Goal: Task Accomplishment & Management: Manage account settings

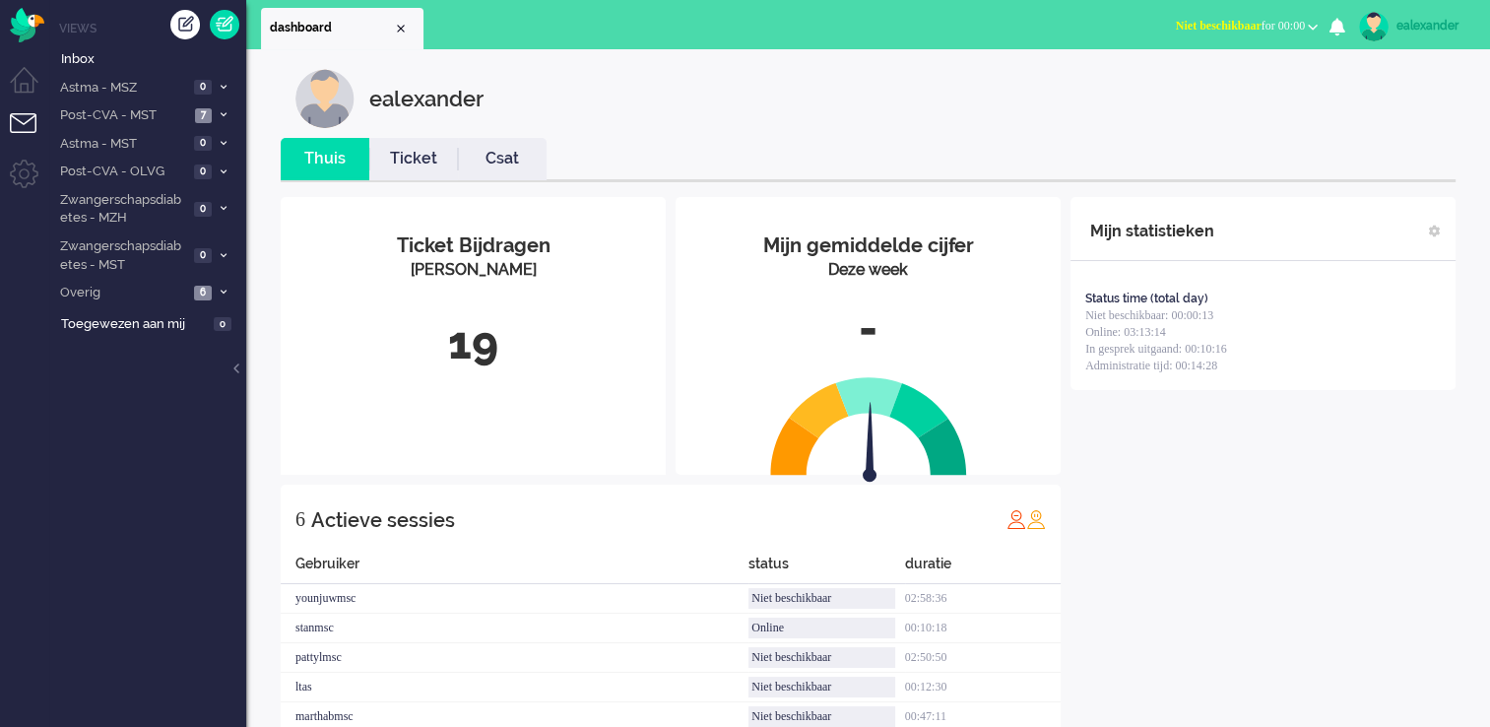
click at [1277, 26] on span "Niet beschikbaar for 00:00" at bounding box center [1240, 26] width 129 height 14
click at [1221, 86] on label "Online" at bounding box center [1236, 88] width 156 height 17
click at [217, 107] on li "Post-CVA - MST 7" at bounding box center [147, 114] width 197 height 29
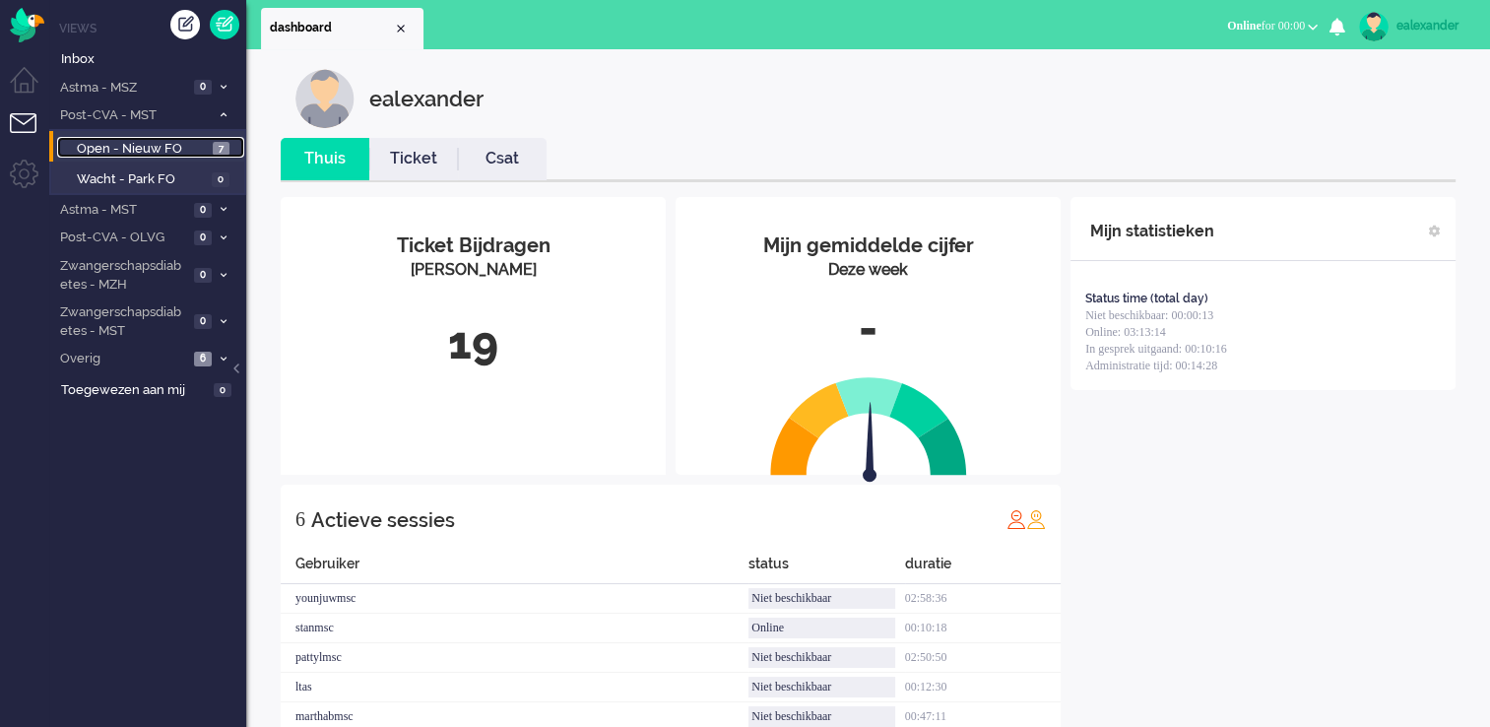
click at [227, 143] on span "7" at bounding box center [221, 149] width 17 height 15
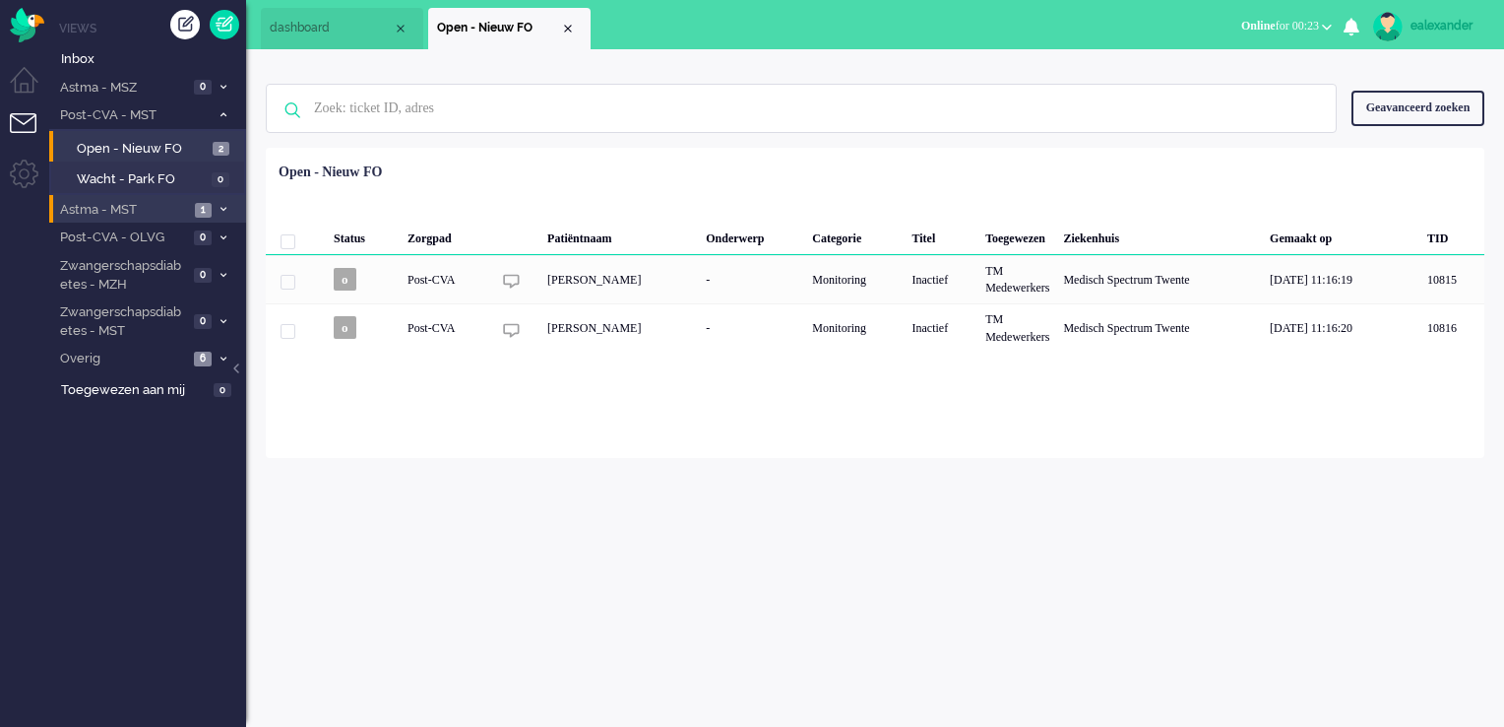
click at [139, 203] on span "Astma - MST" at bounding box center [123, 210] width 132 height 19
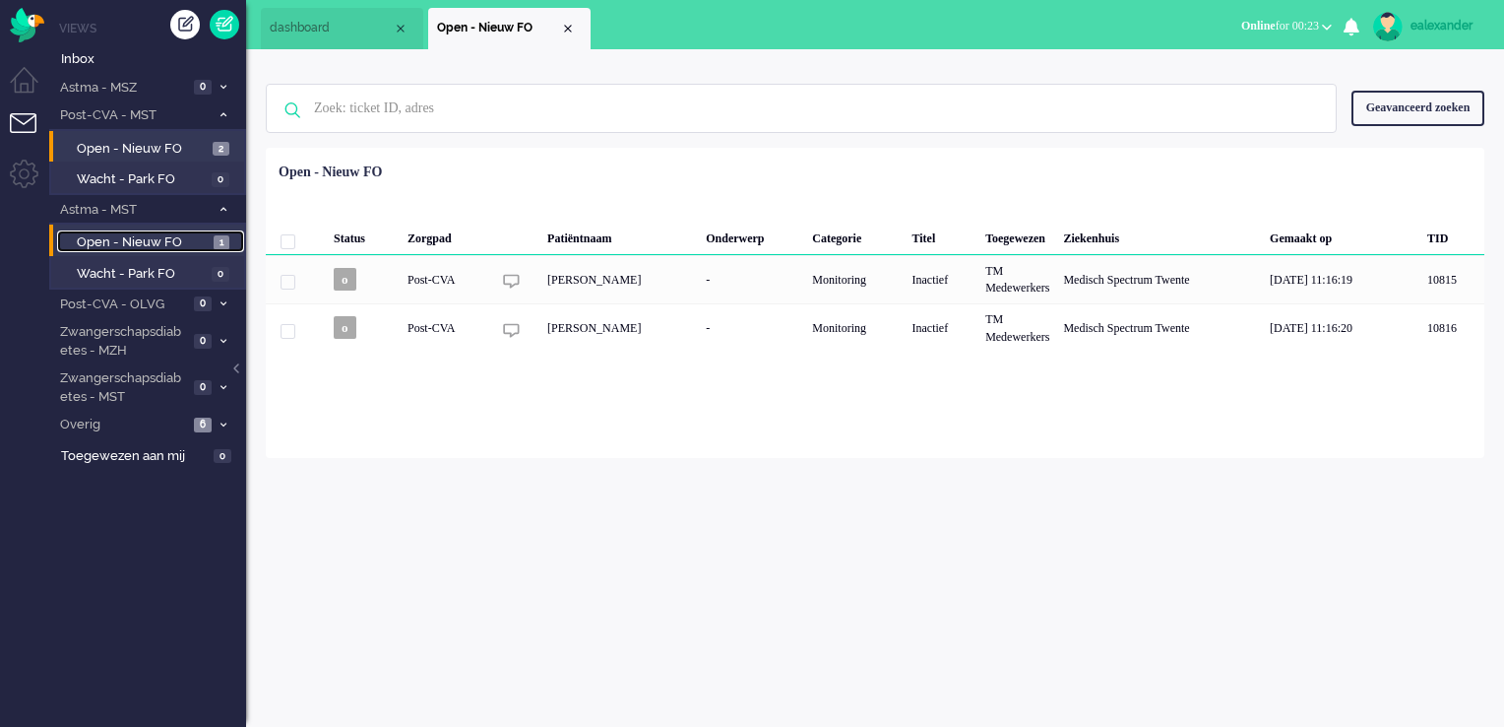
click at [201, 249] on span "Open - Nieuw FO" at bounding box center [143, 242] width 132 height 19
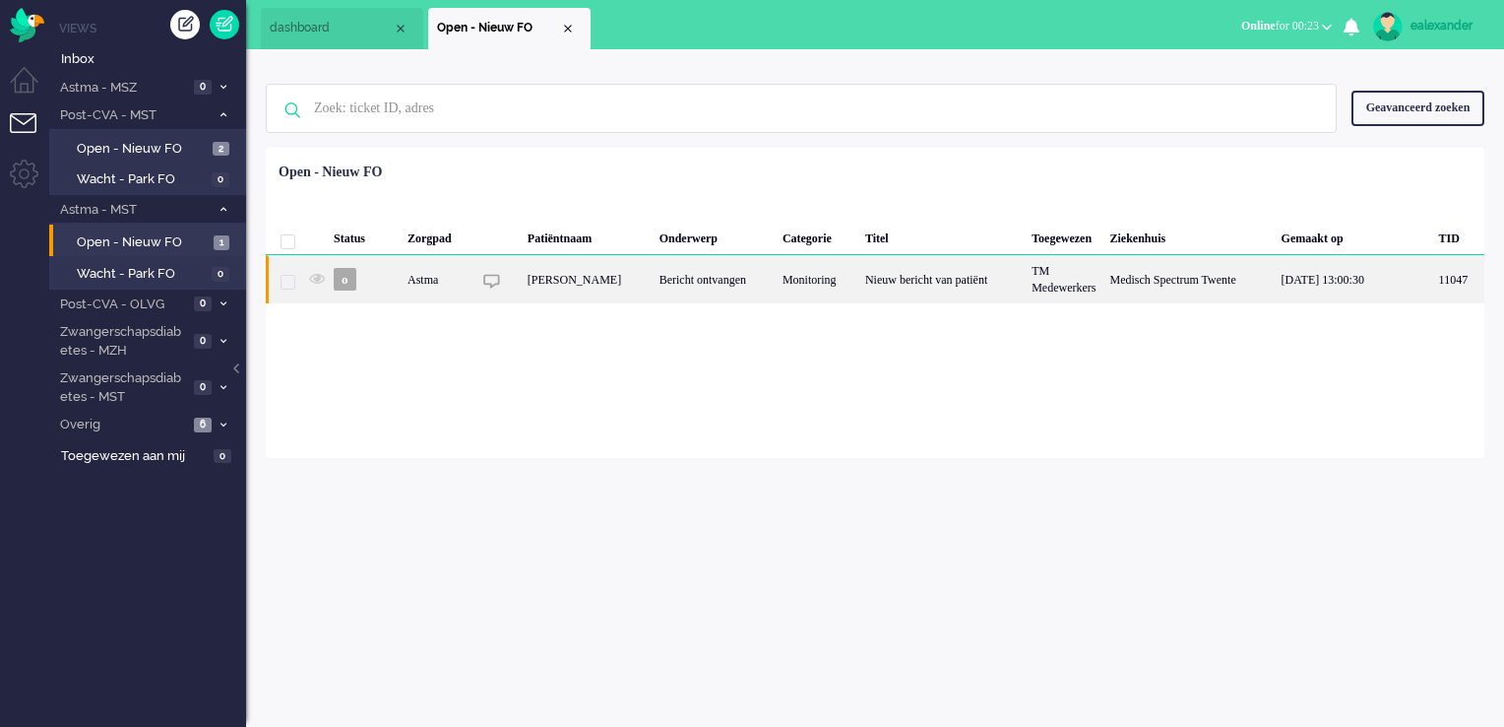
click at [774, 286] on div "Bericht ontvangen" at bounding box center [714, 279] width 123 height 48
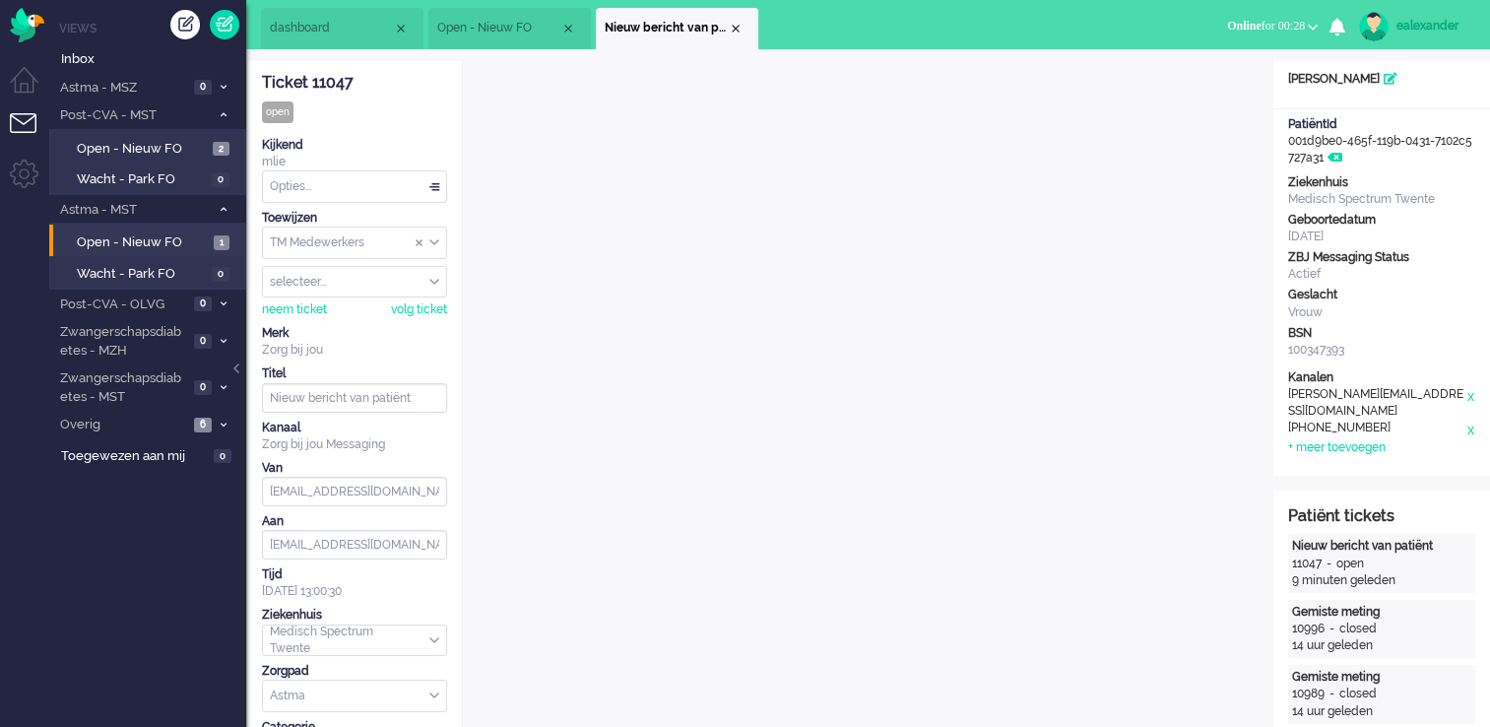
click at [736, 30] on div "Close tab" at bounding box center [736, 29] width 16 height 16
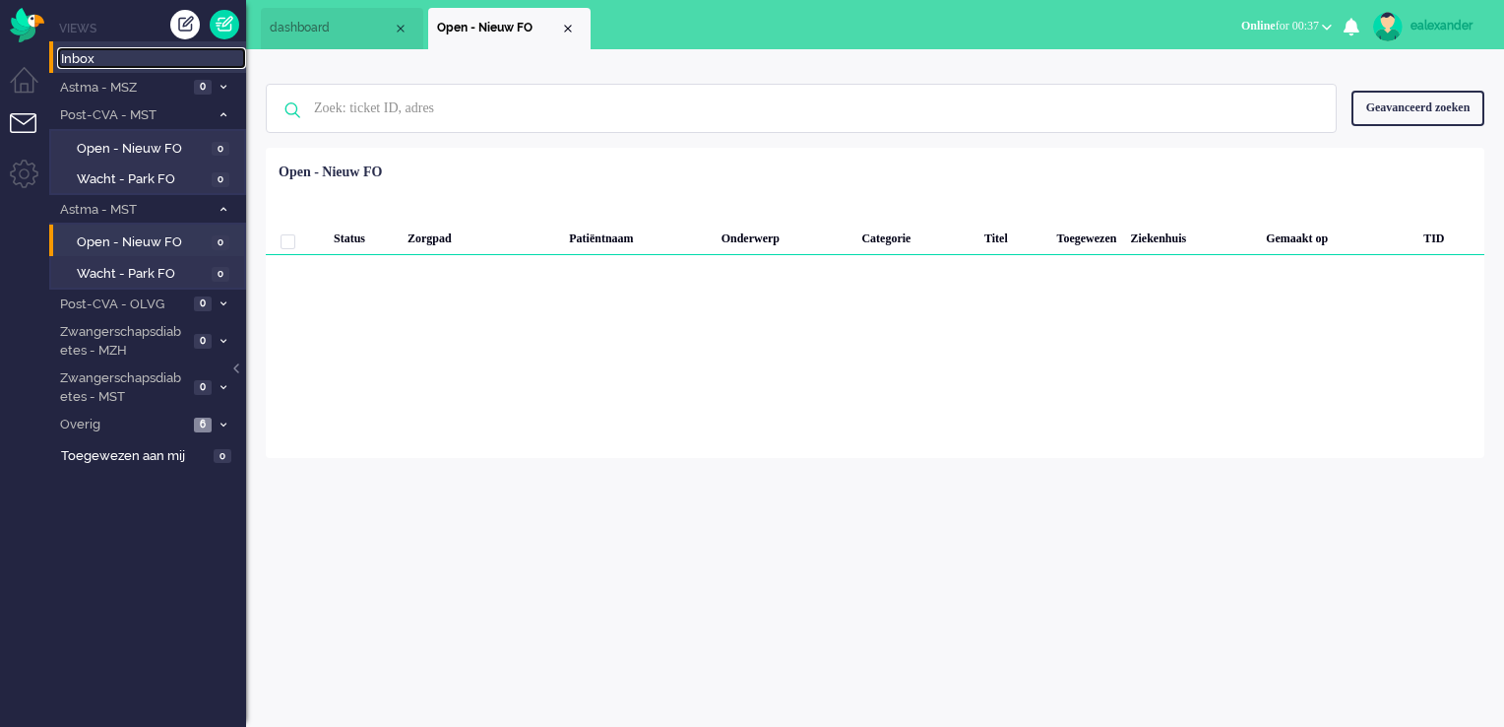
click at [71, 54] on span "Inbox" at bounding box center [153, 59] width 185 height 19
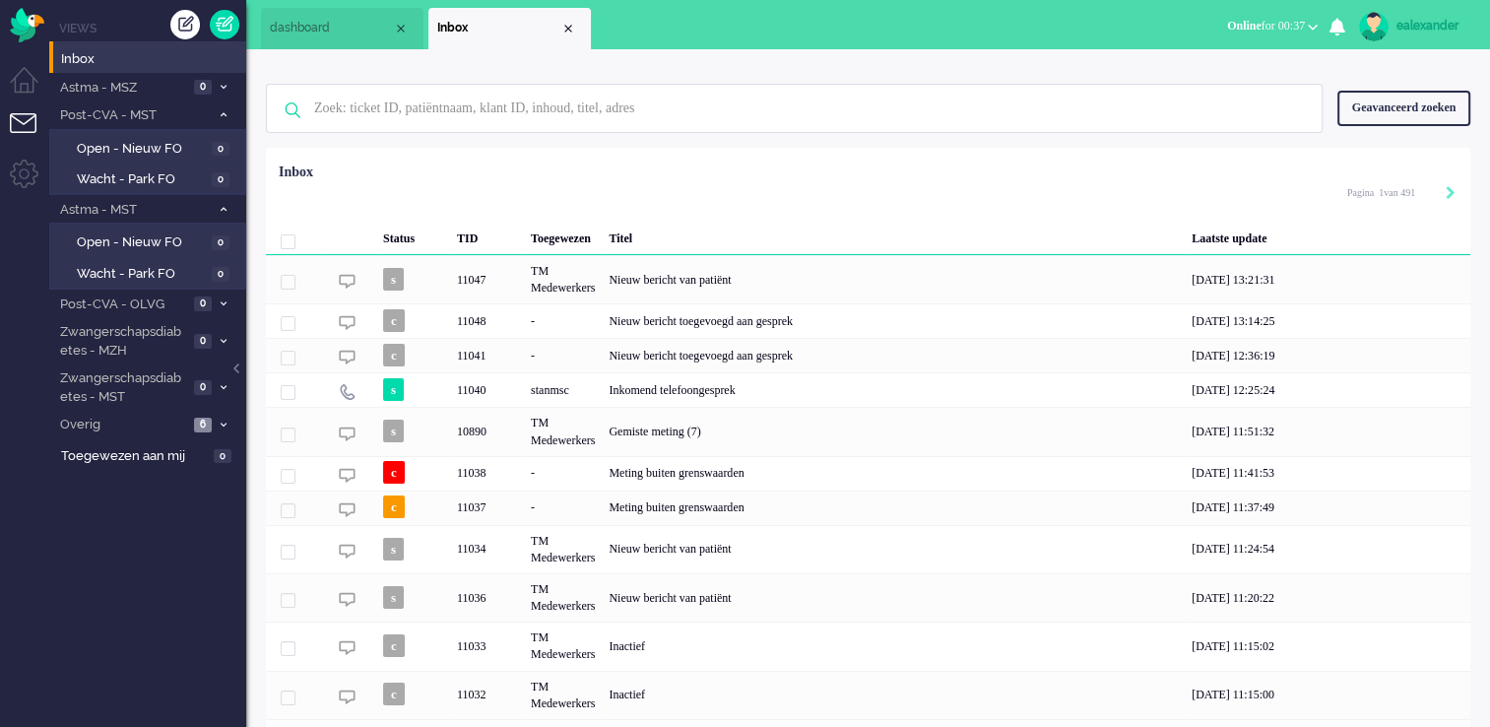
click at [1406, 108] on div "Geavanceerd zoeken" at bounding box center [1403, 108] width 133 height 34
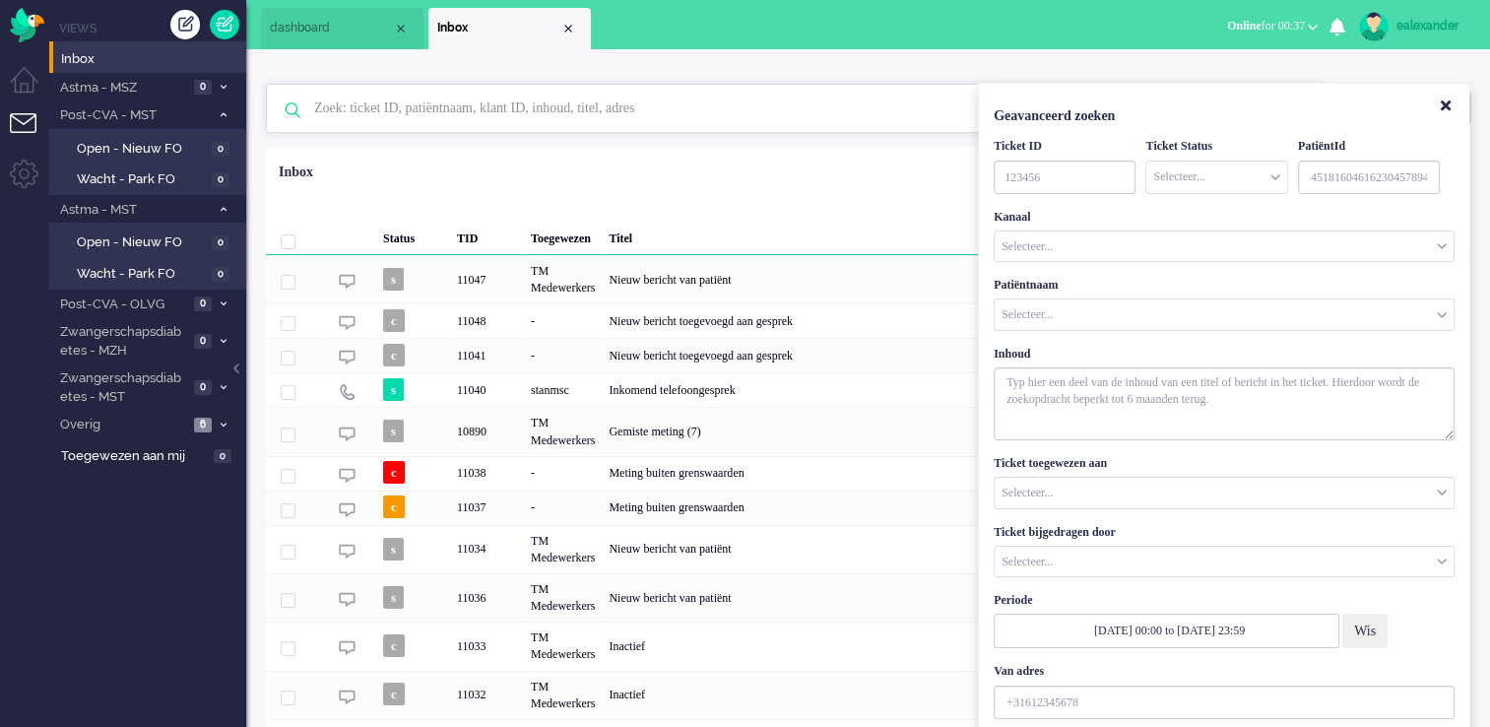
click at [740, 111] on input "text" at bounding box center [796, 108] width 995 height 47
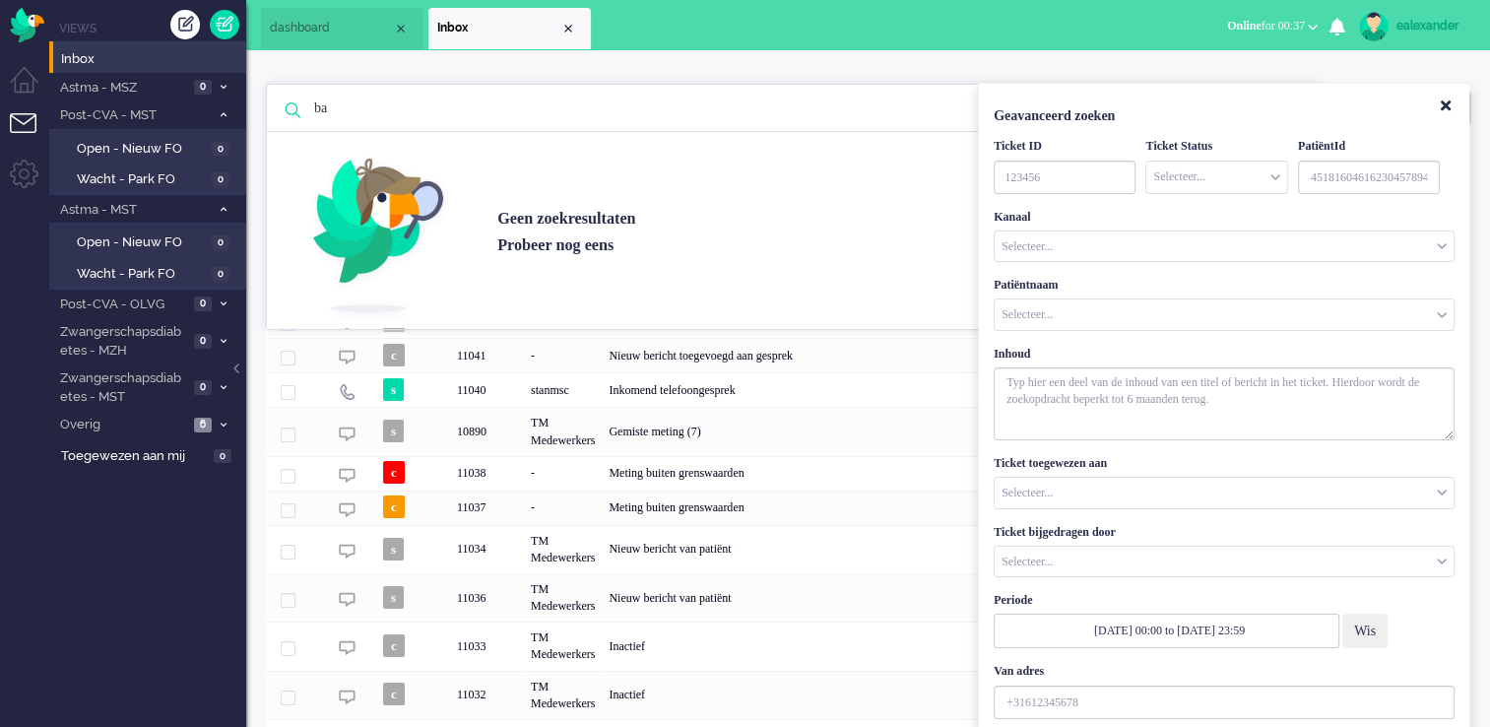
type input "b"
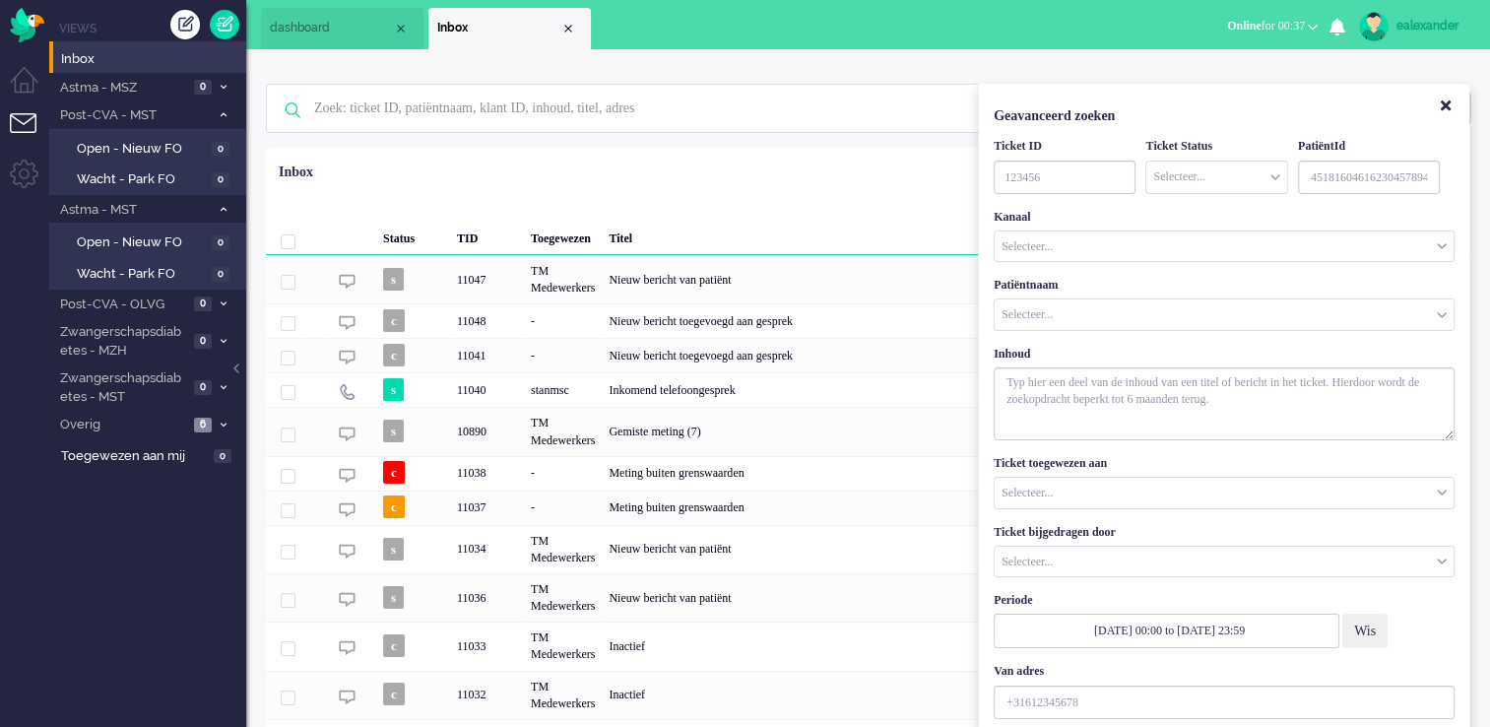
click at [1254, 328] on input "Customer Name" at bounding box center [1223, 314] width 459 height 31
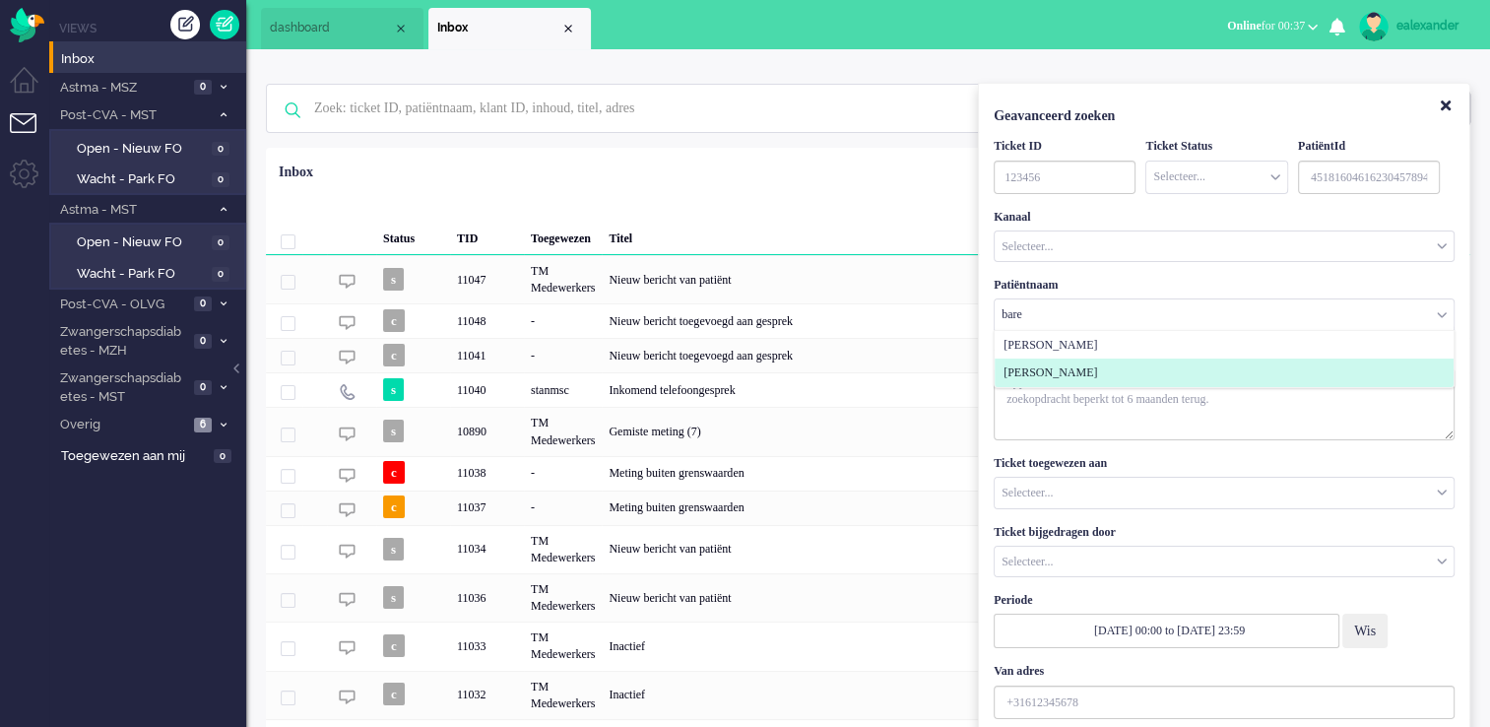
type input "bare"
click at [1185, 360] on li "[PERSON_NAME]" at bounding box center [1223, 372] width 459 height 29
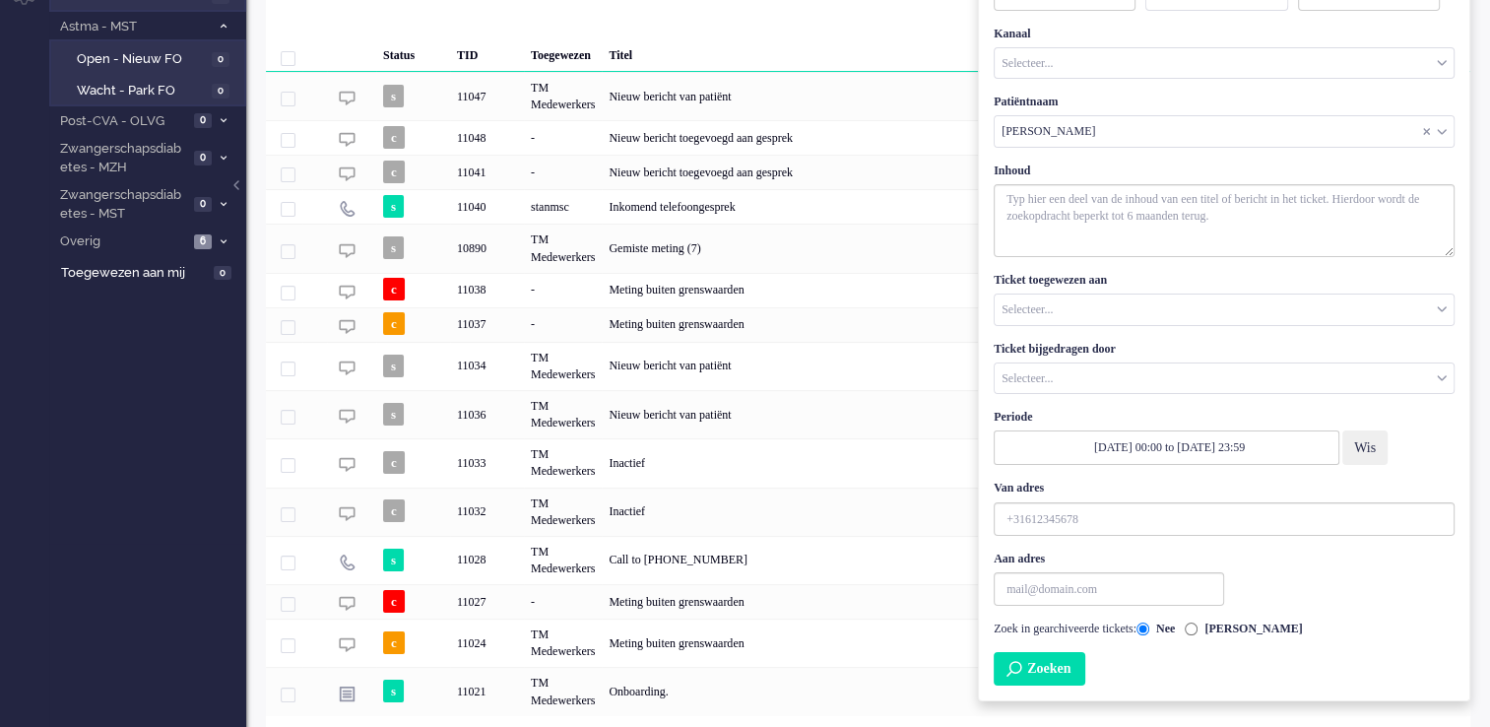
scroll to position [236, 0]
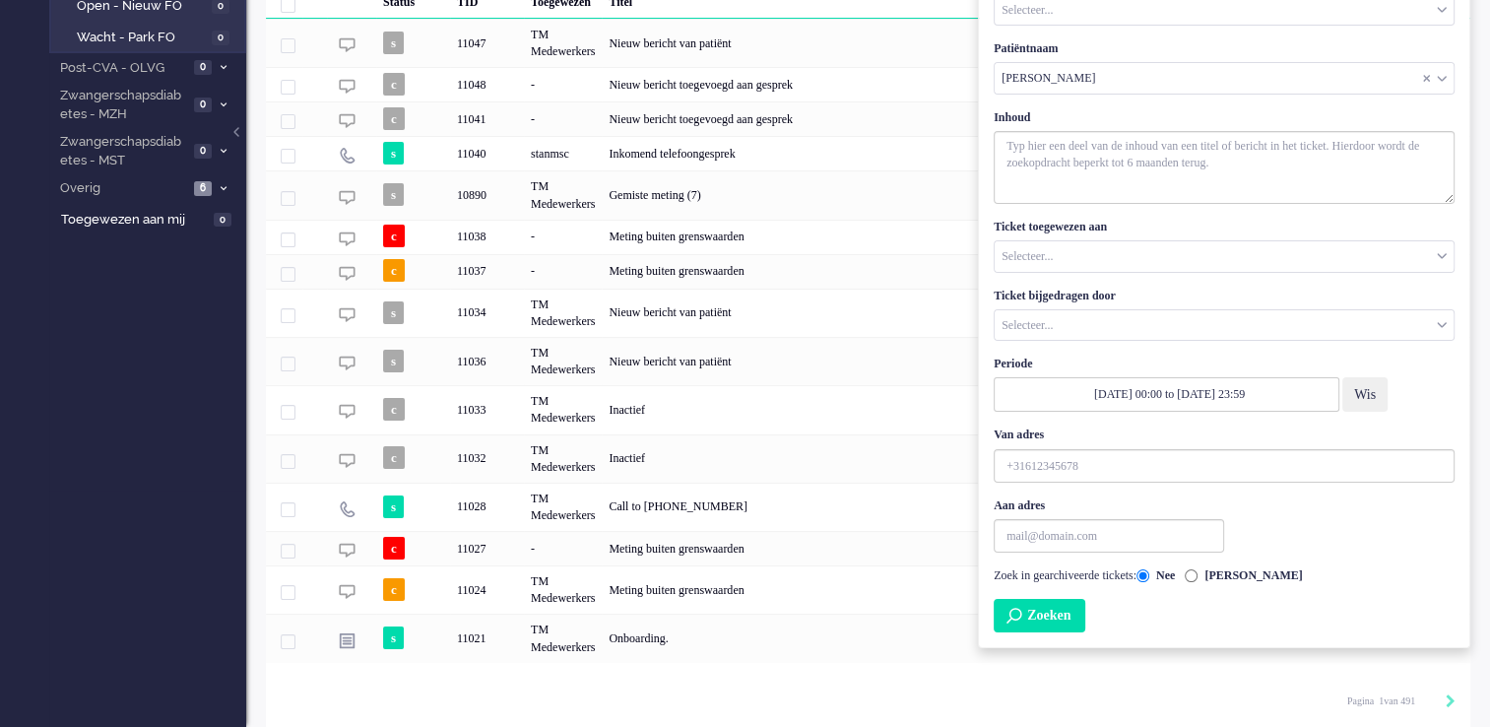
click at [1050, 620] on button "Zoeken" at bounding box center [1039, 615] width 92 height 33
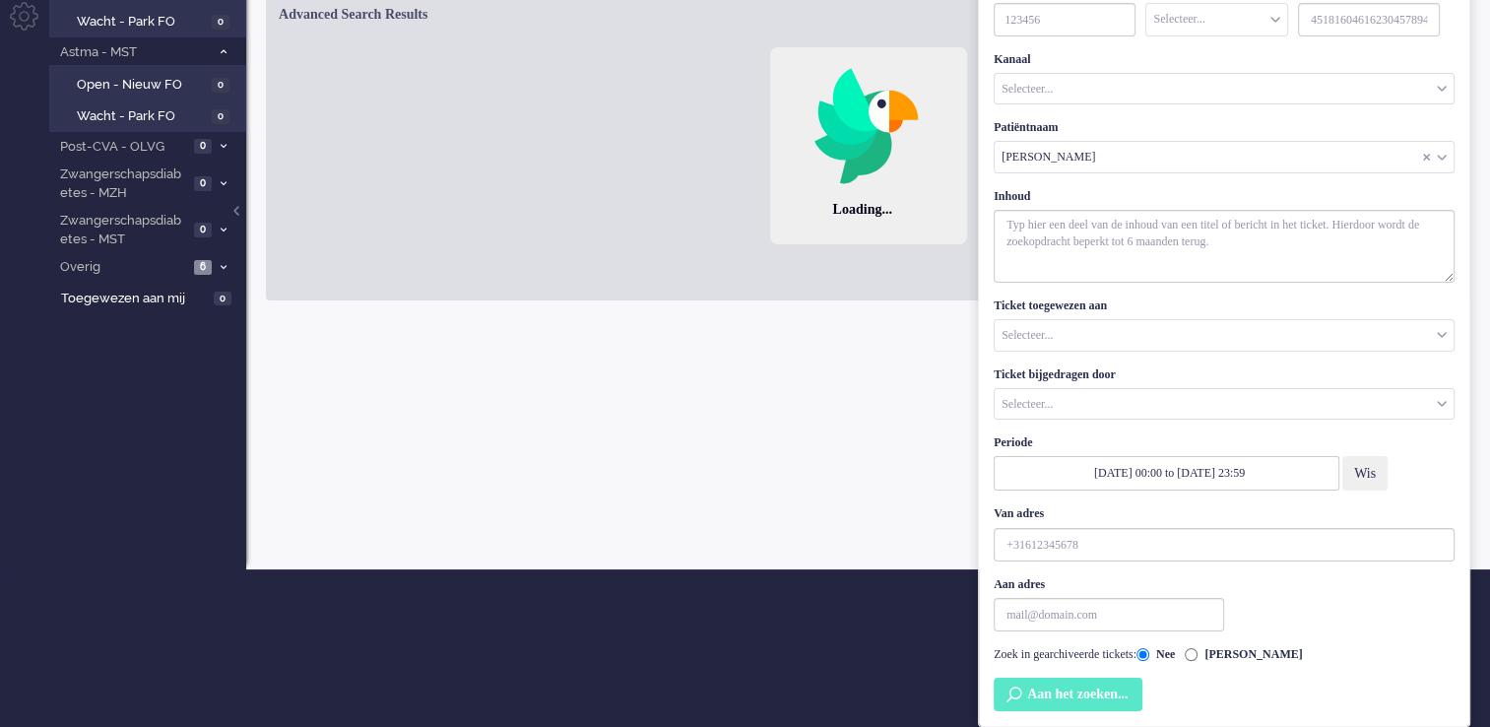
scroll to position [155, 0]
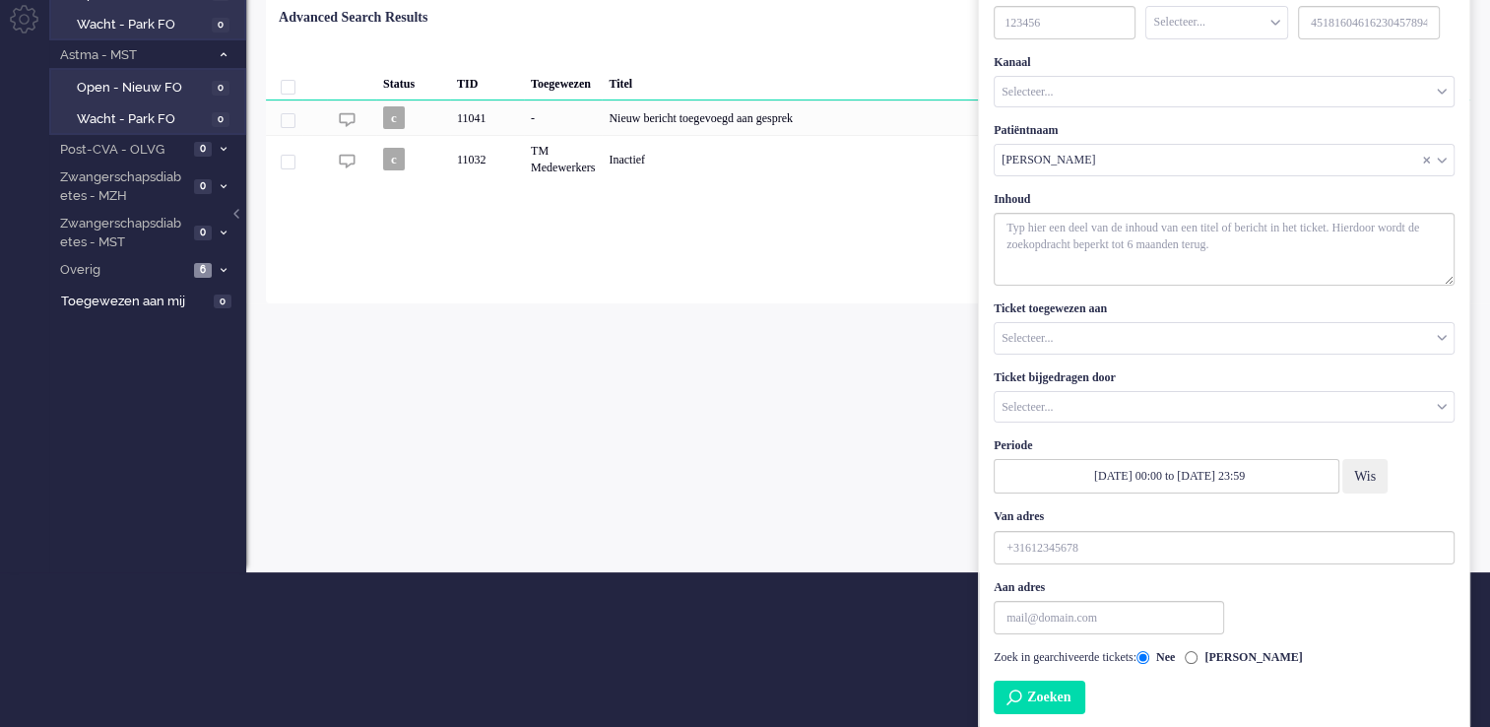
click at [922, 512] on div "ealexander Thuis Ticket Csat Mijn gemiddelde cijfer Deze week - Ticket Bijdrage…" at bounding box center [867, 233] width 1243 height 677
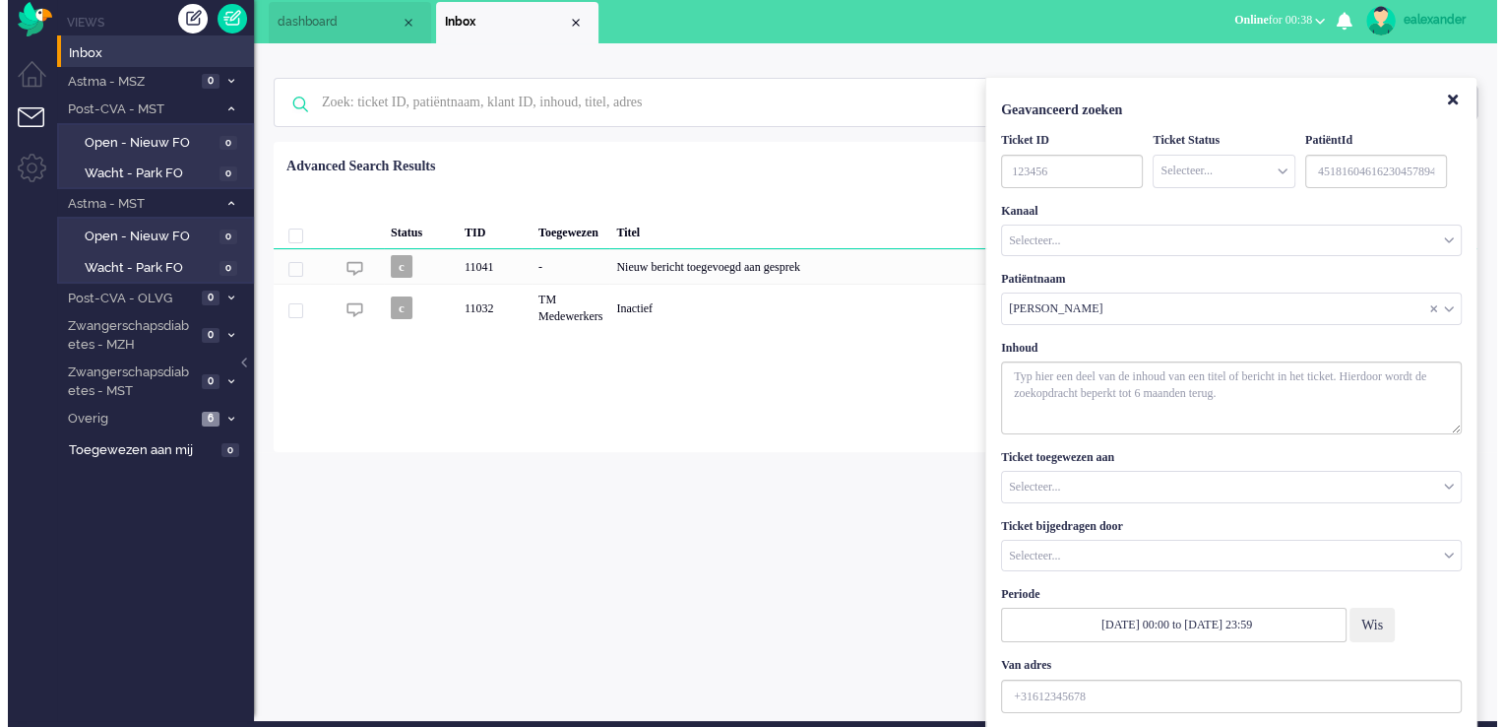
scroll to position [0, 0]
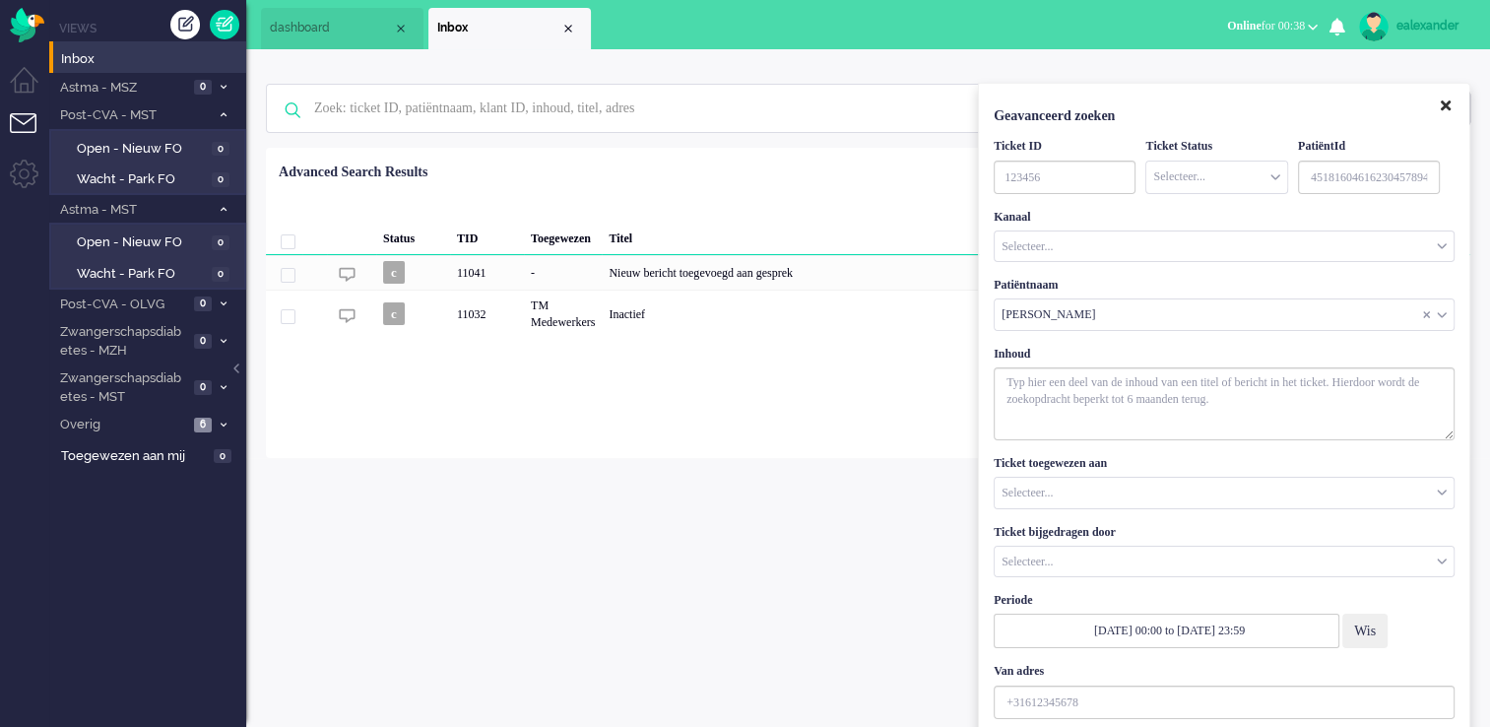
click at [1440, 104] on icon "Close" at bounding box center [1445, 105] width 10 height 15
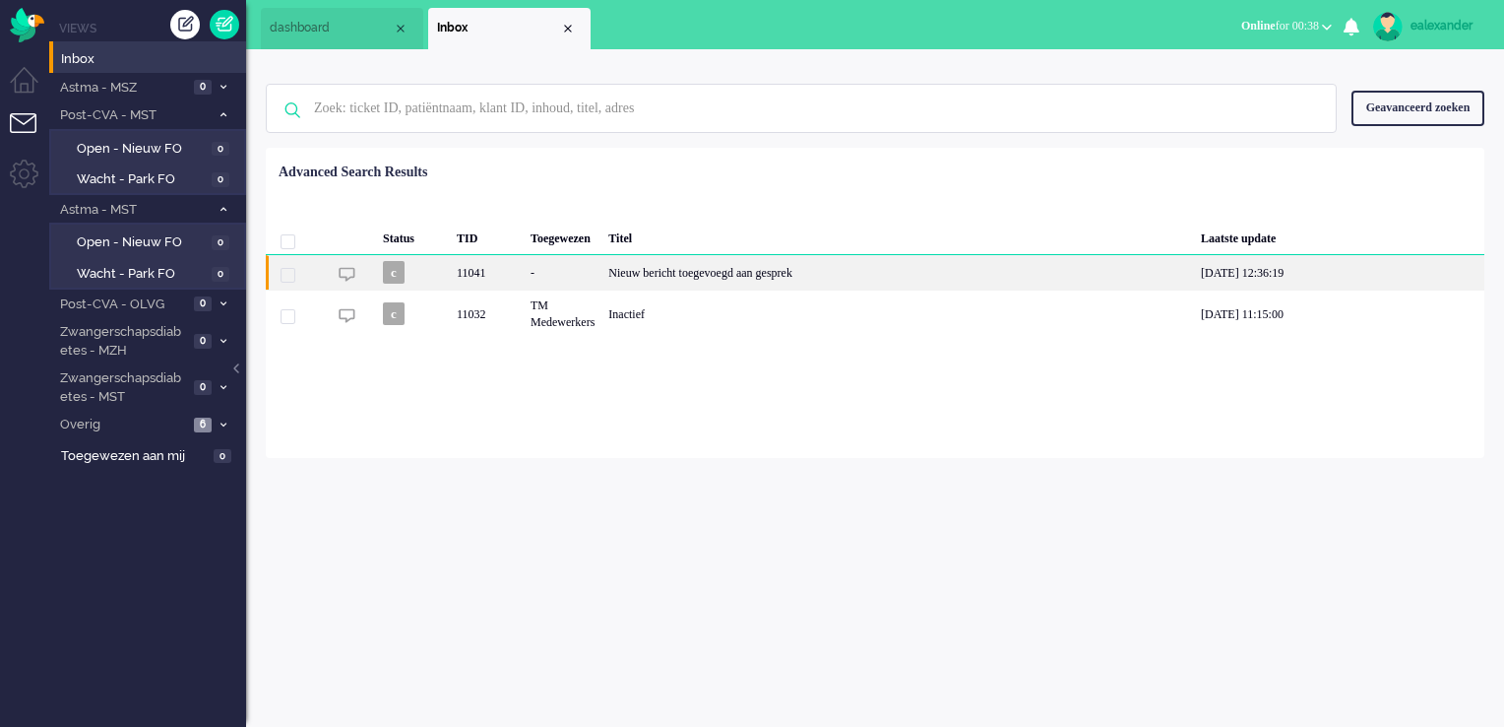
click at [732, 267] on div "Nieuw bericht toegevoegd aan gesprek" at bounding box center [898, 272] width 593 height 34
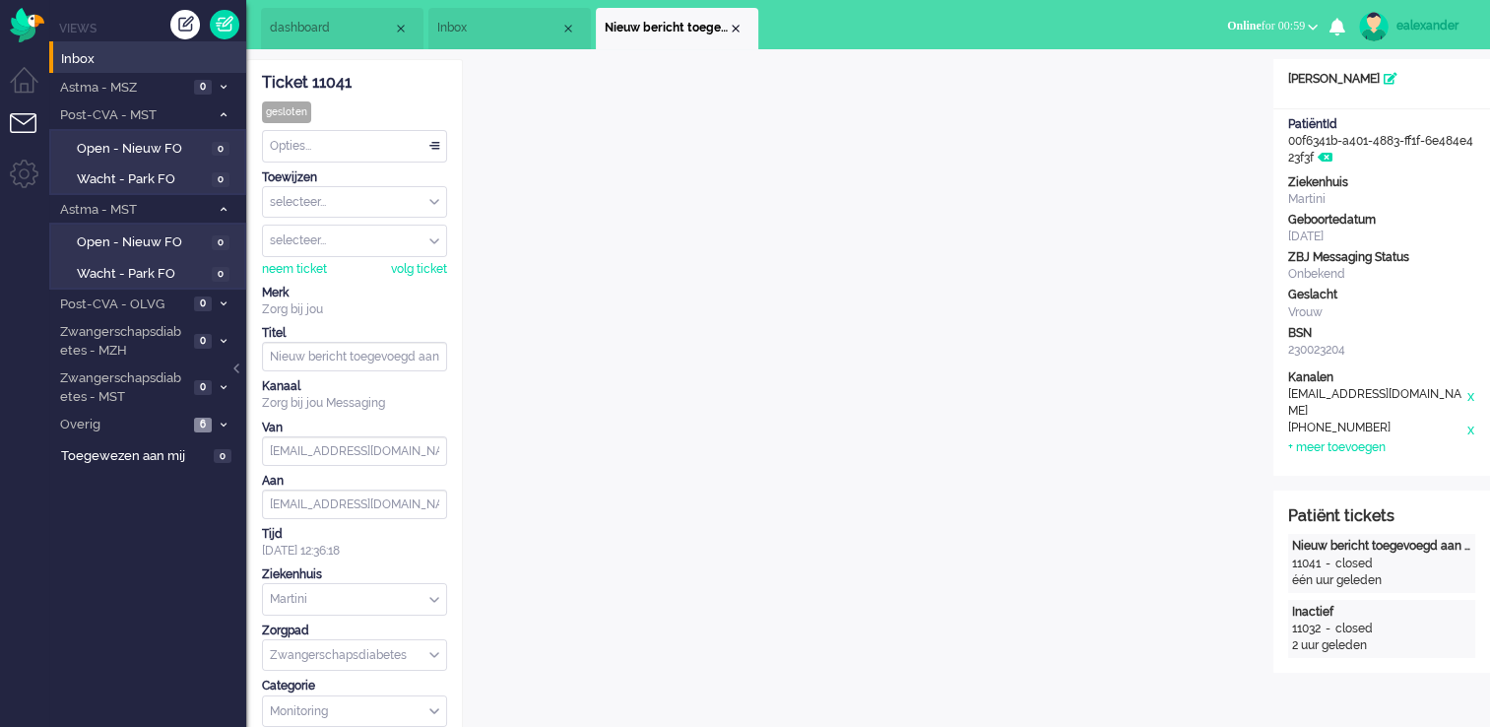
click at [1424, 25] on div "ealexander" at bounding box center [1433, 26] width 74 height 20
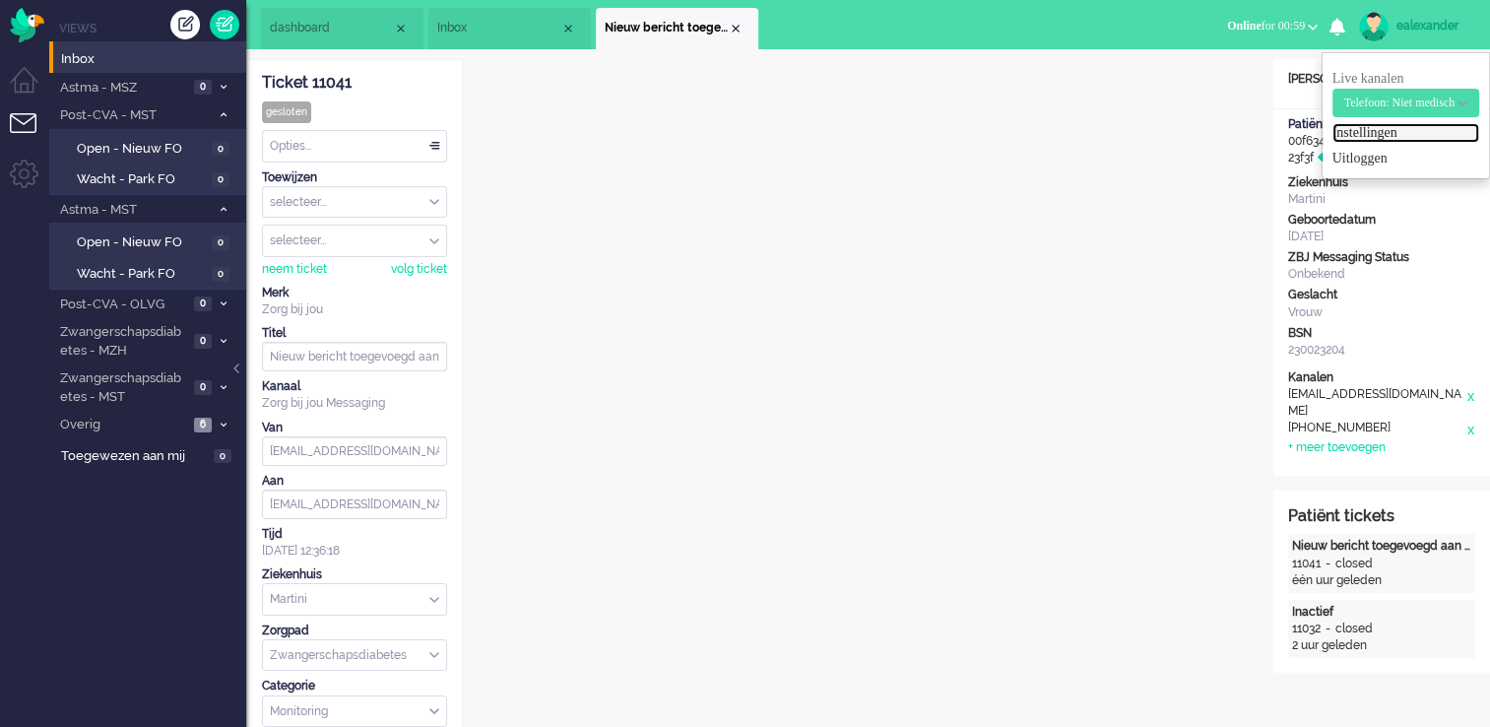
click at [1372, 124] on link "Instellingen" at bounding box center [1405, 133] width 147 height 20
select select
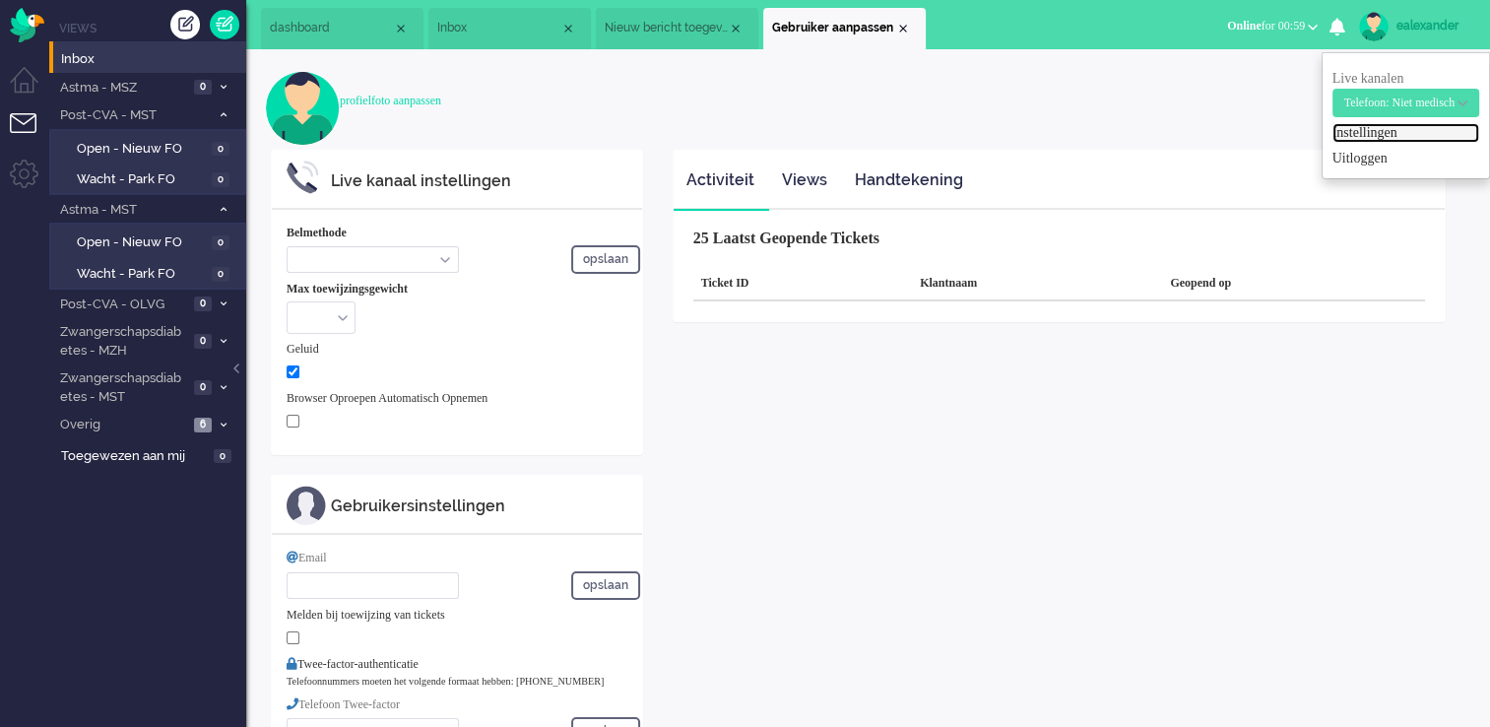
select select "inbound-new"
type input "[PHONE_NUMBER]"
checkbox input "true"
type input "[PERSON_NAME][EMAIL_ADDRESS][DOMAIN_NAME]"
type input "[PHONE_NUMBER]"
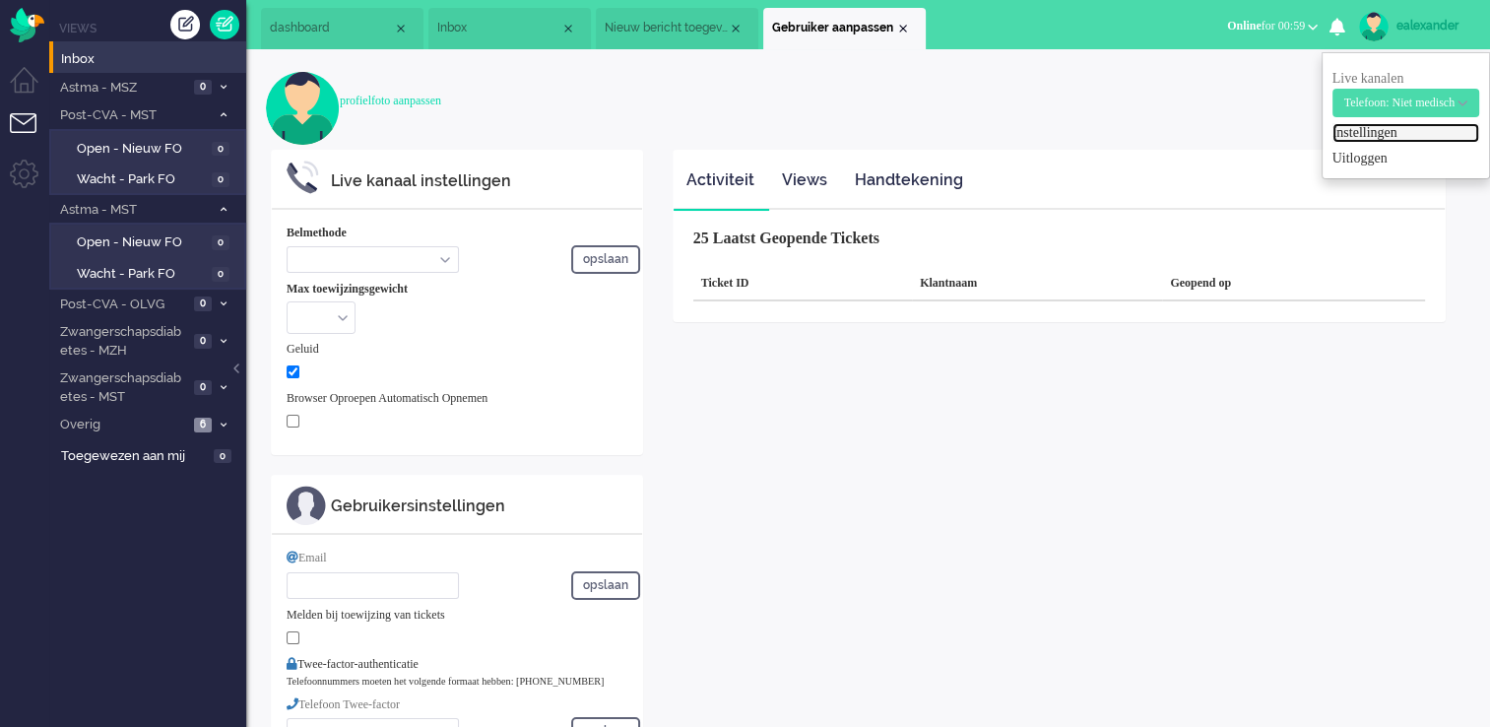
select select "nl"
select select "en_GB"
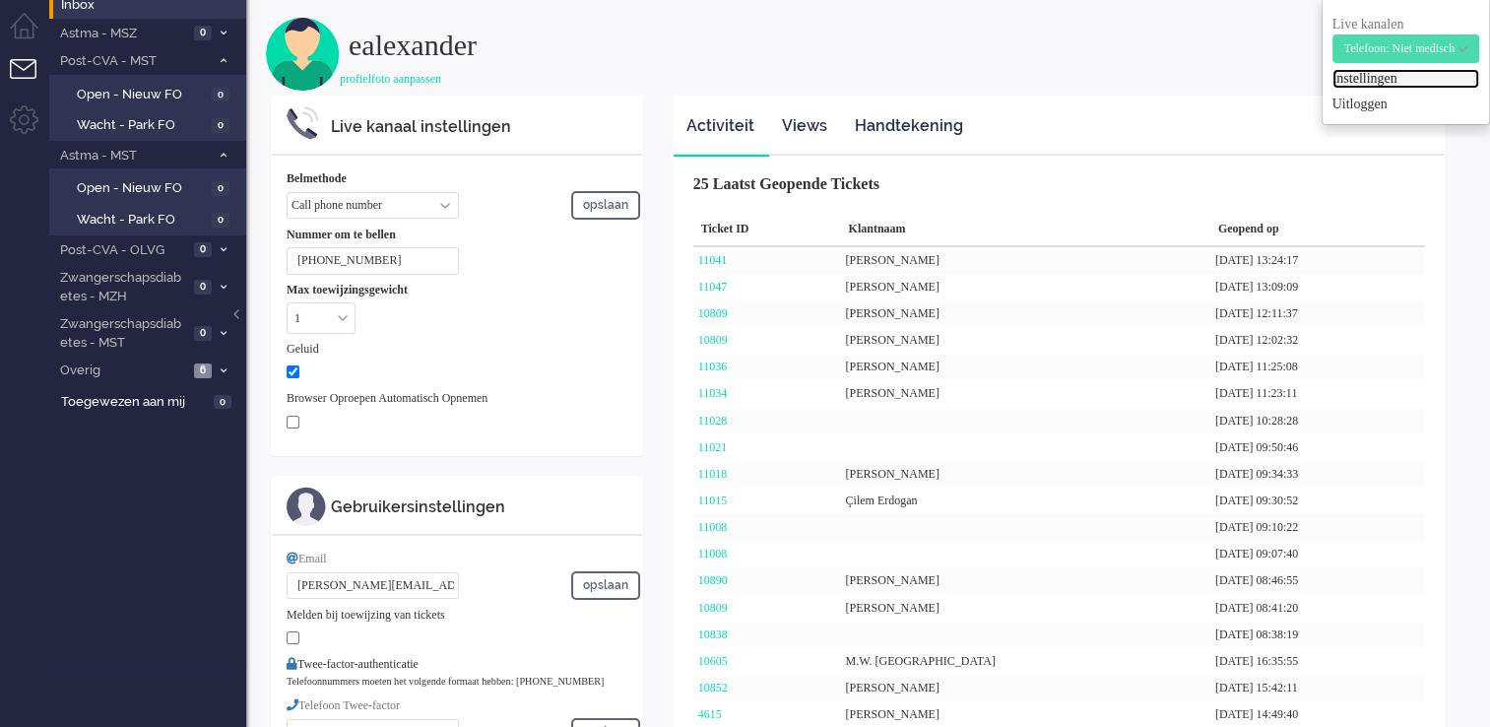
scroll to position [98, 0]
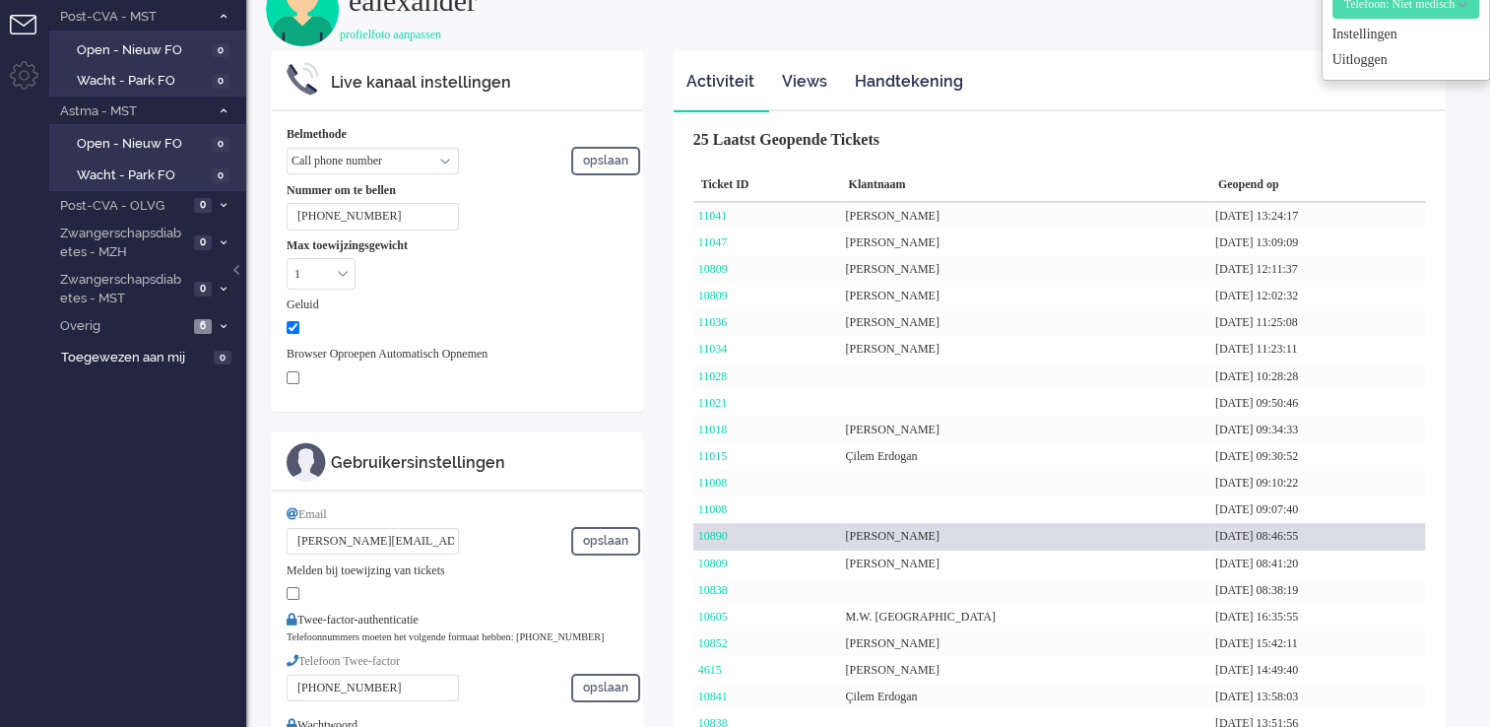
click at [943, 534] on div "[PERSON_NAME]" at bounding box center [1024, 536] width 369 height 27
click at [728, 538] on link "10890" at bounding box center [713, 536] width 30 height 14
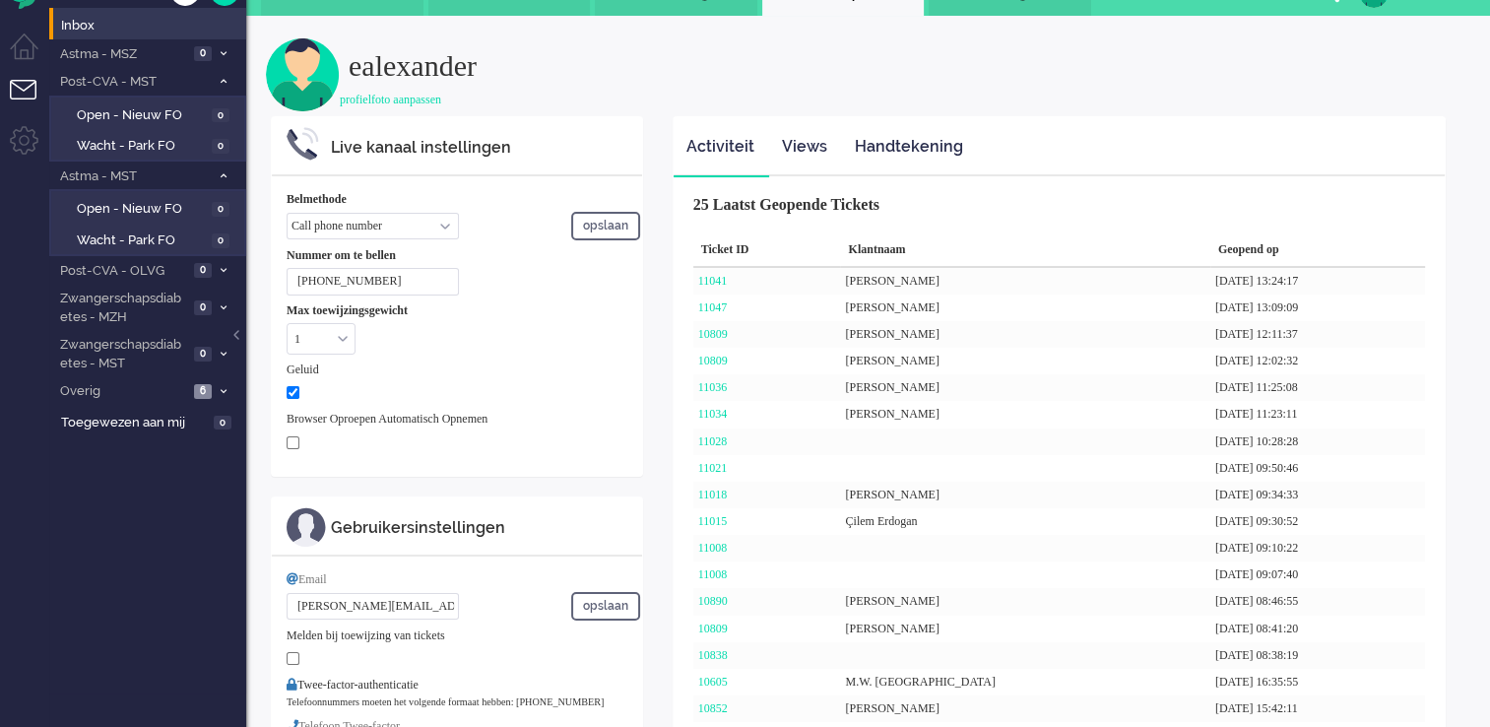
scroll to position [0, 0]
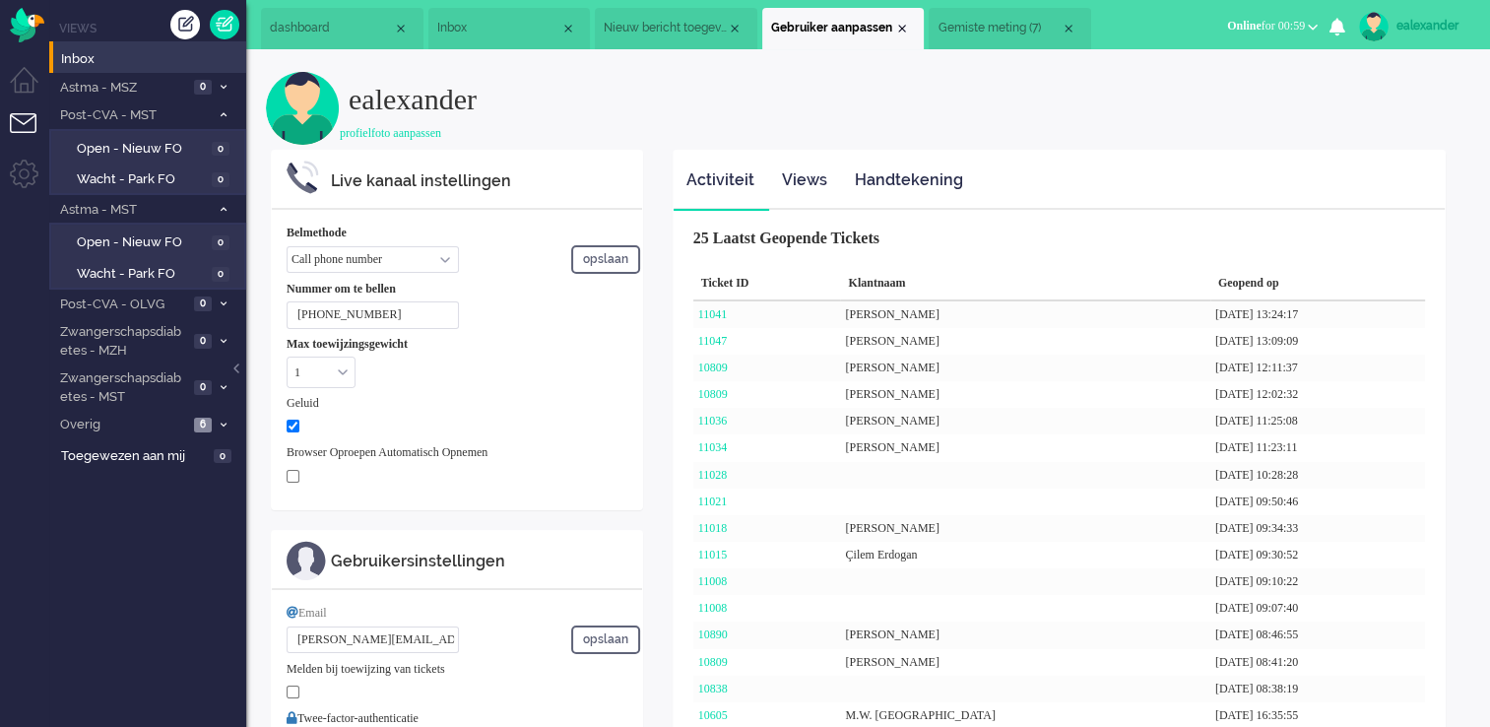
click at [981, 30] on span "Gemiste meting (7)" at bounding box center [998, 28] width 123 height 17
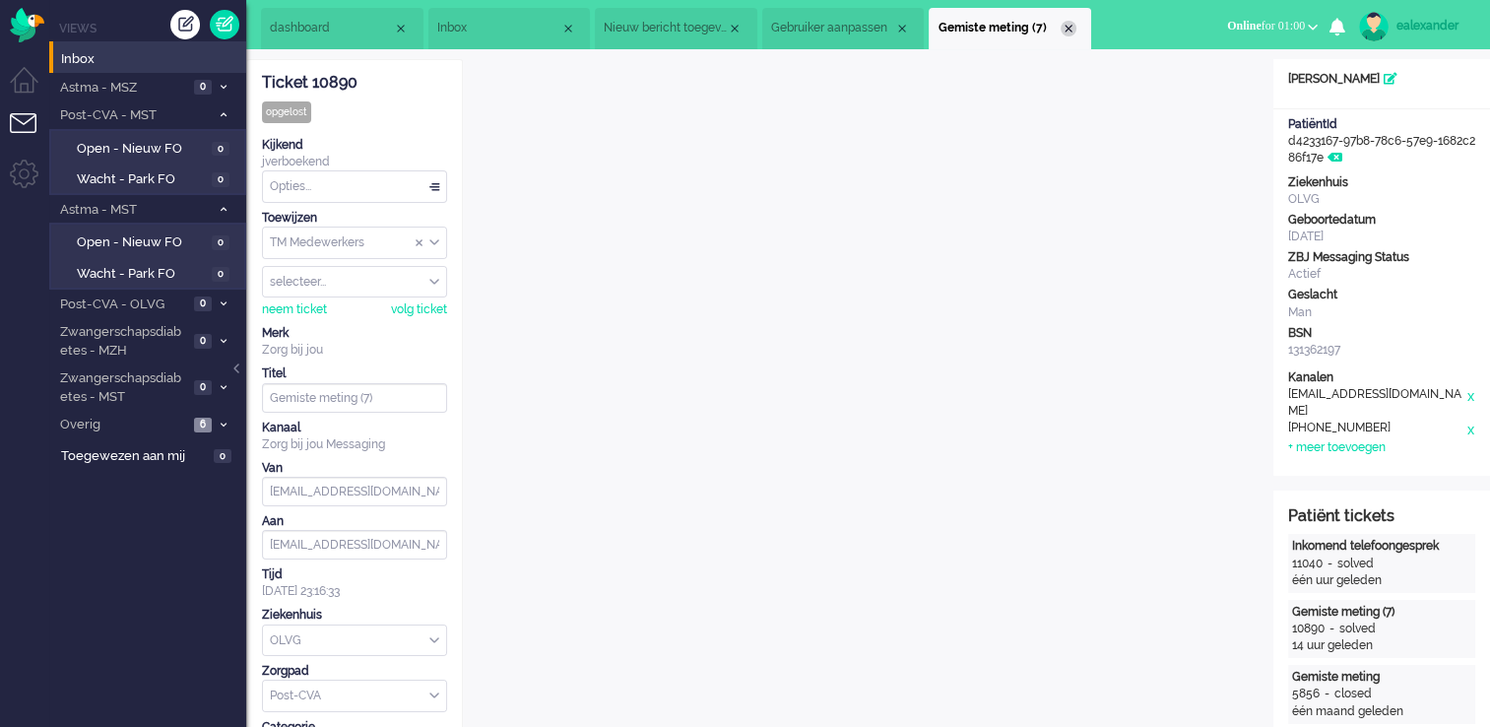
click at [1074, 31] on div "Close tab" at bounding box center [1068, 29] width 16 height 16
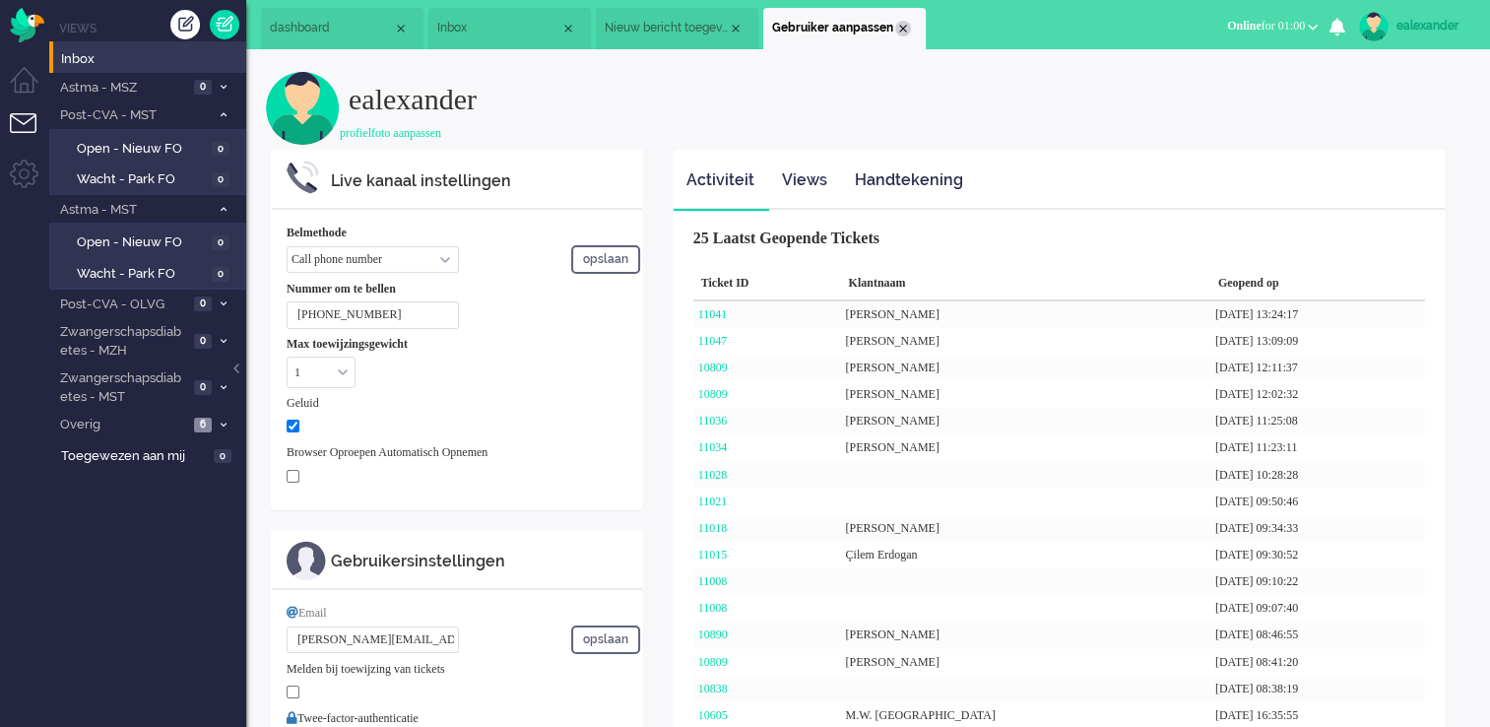
click at [907, 27] on div "Close tab" at bounding box center [903, 29] width 16 height 16
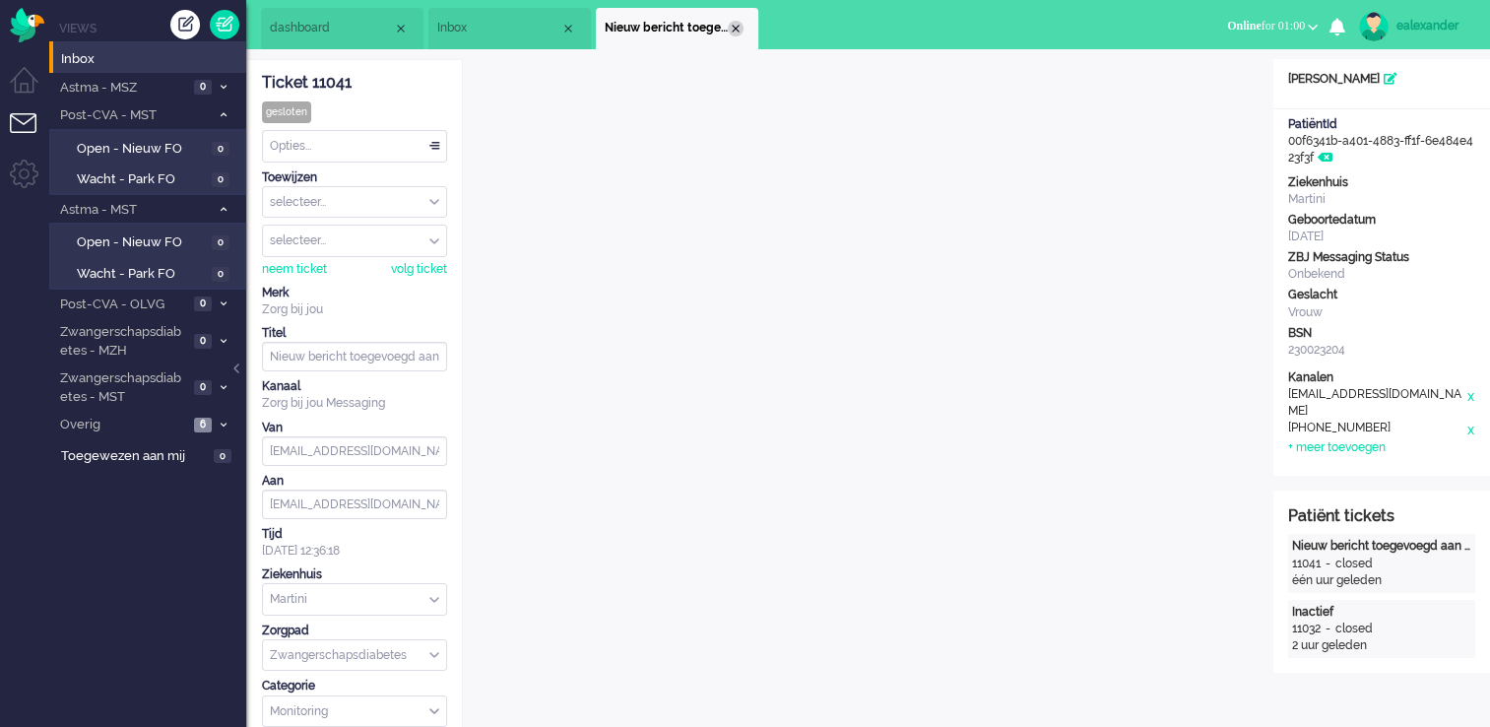
click at [738, 32] on div "Close tab" at bounding box center [736, 29] width 16 height 16
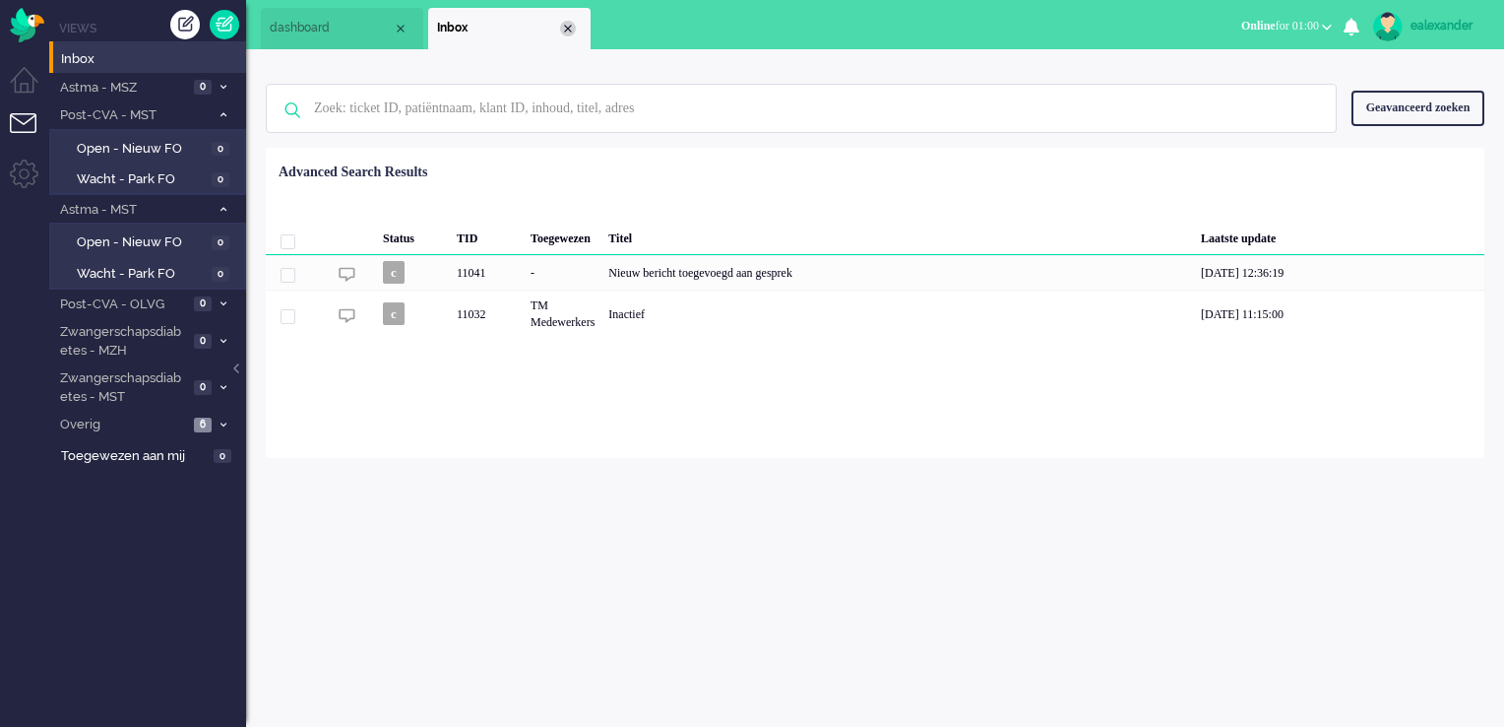
click at [566, 26] on div "Close tab" at bounding box center [568, 29] width 16 height 16
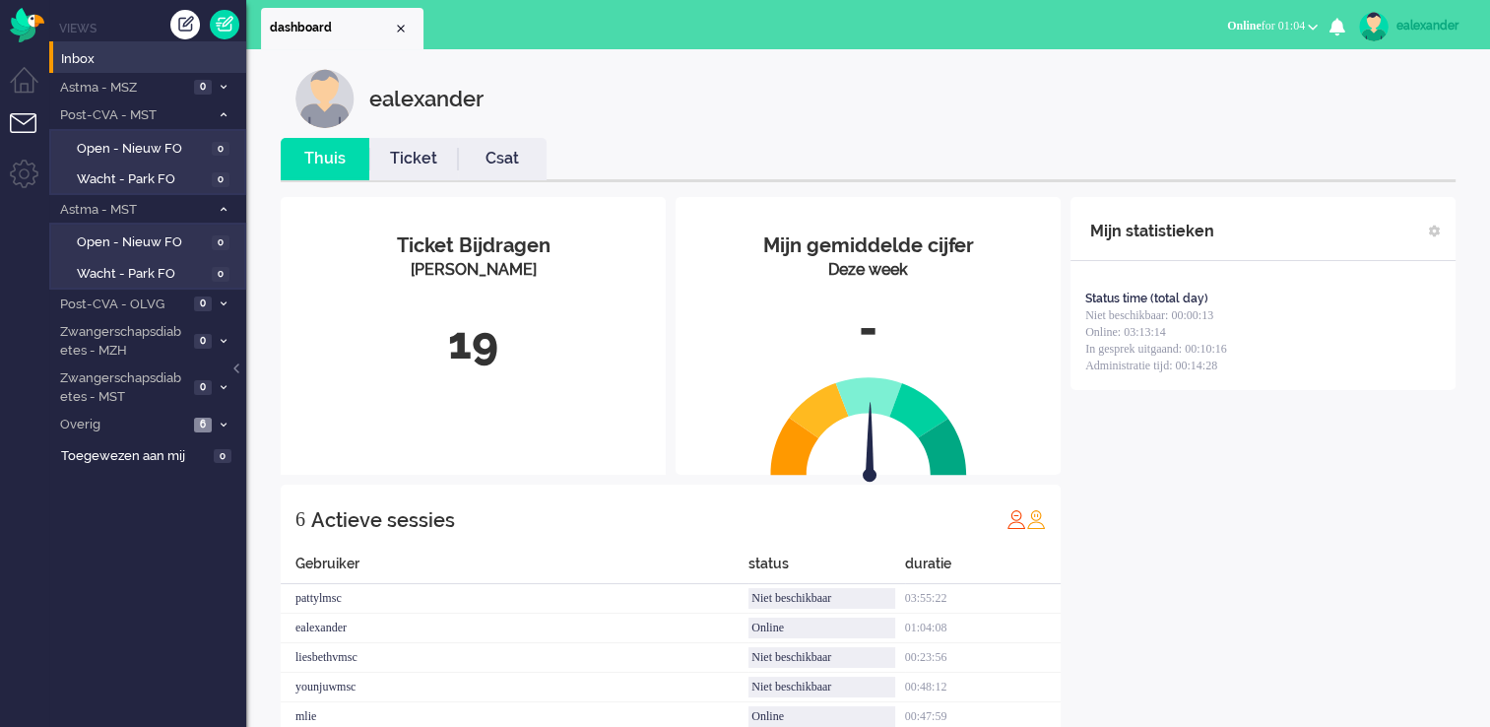
click at [1449, 33] on div "ealexander" at bounding box center [1433, 26] width 74 height 20
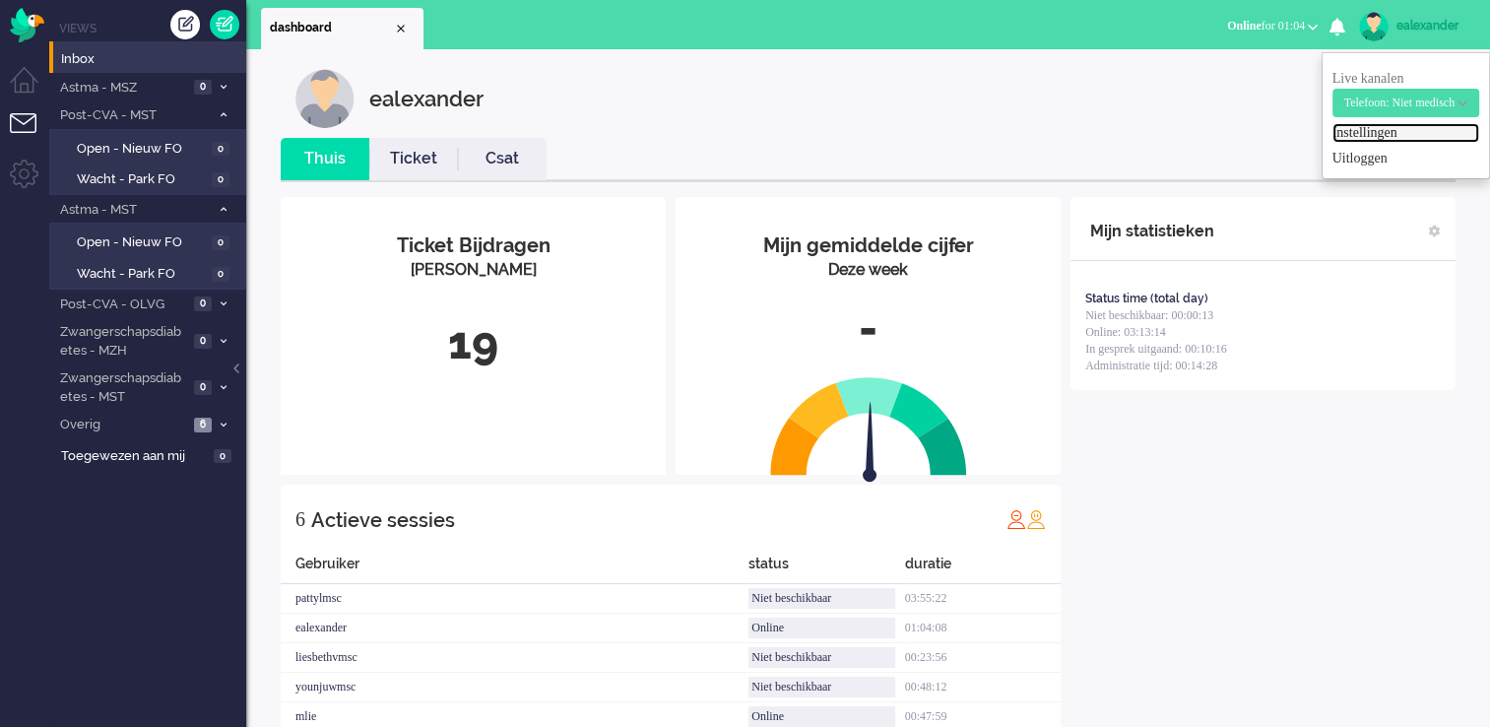
click at [1385, 132] on link "Instellingen" at bounding box center [1405, 133] width 147 height 20
select select "nl"
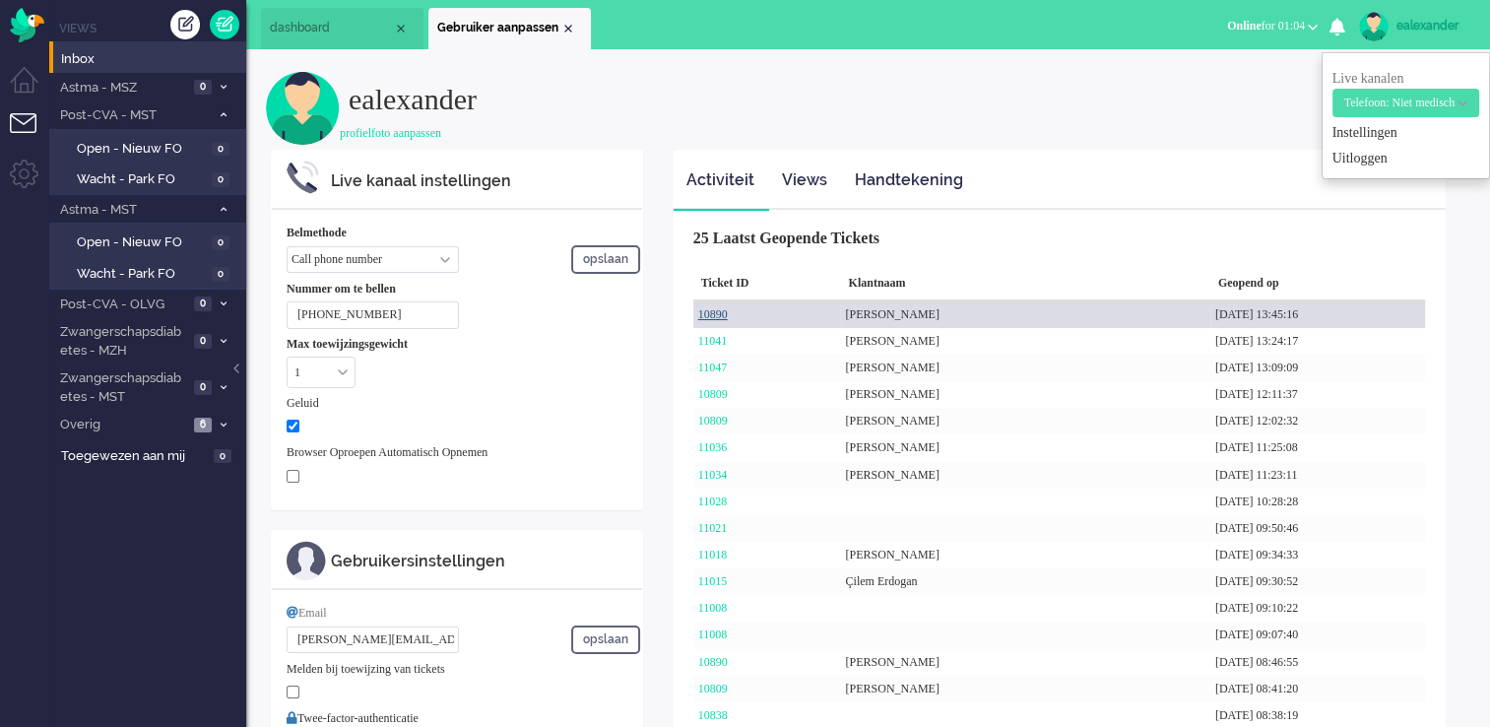
click at [715, 313] on link "10890" at bounding box center [713, 314] width 30 height 14
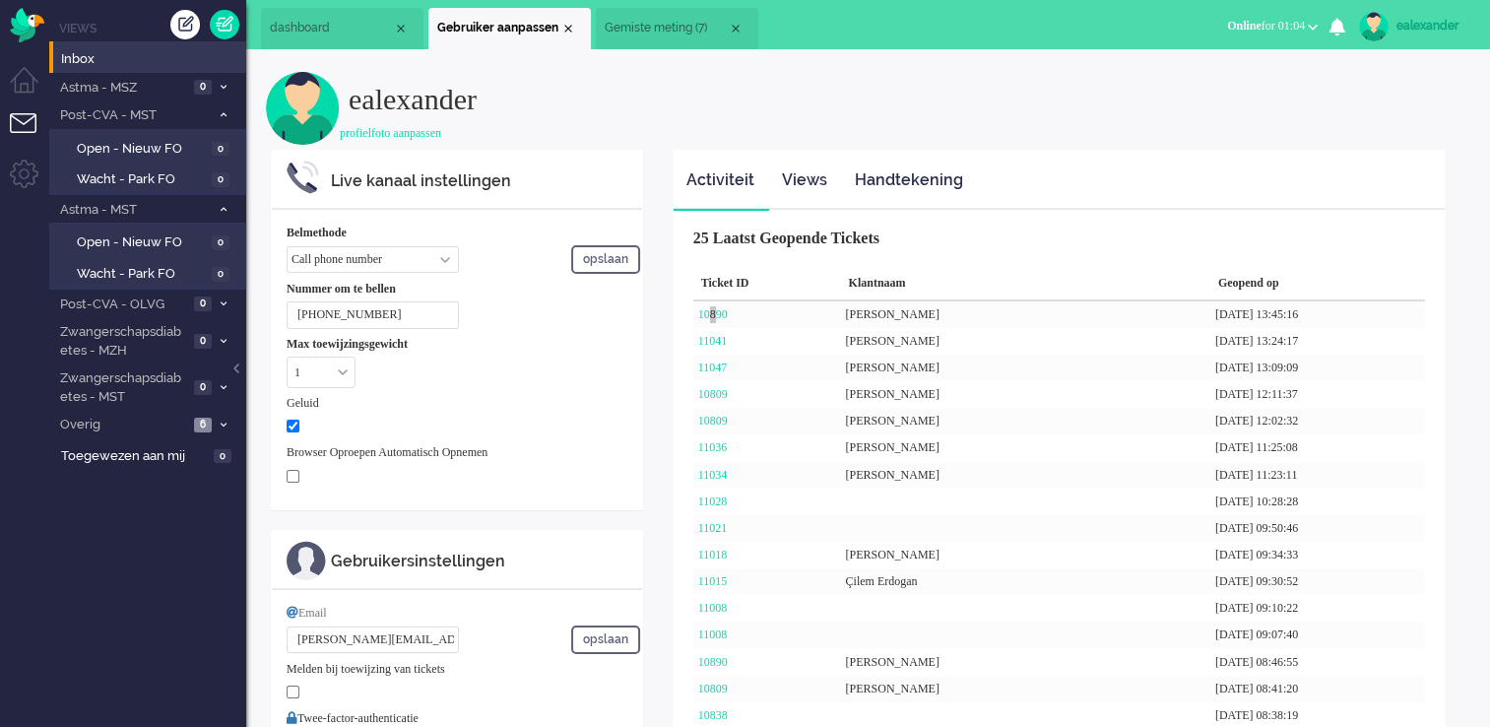
drag, startPoint x: 715, startPoint y: 313, endPoint x: 636, endPoint y: 19, distance: 304.7
click at [634, 18] on li "Gemiste meting (7)" at bounding box center [677, 28] width 162 height 41
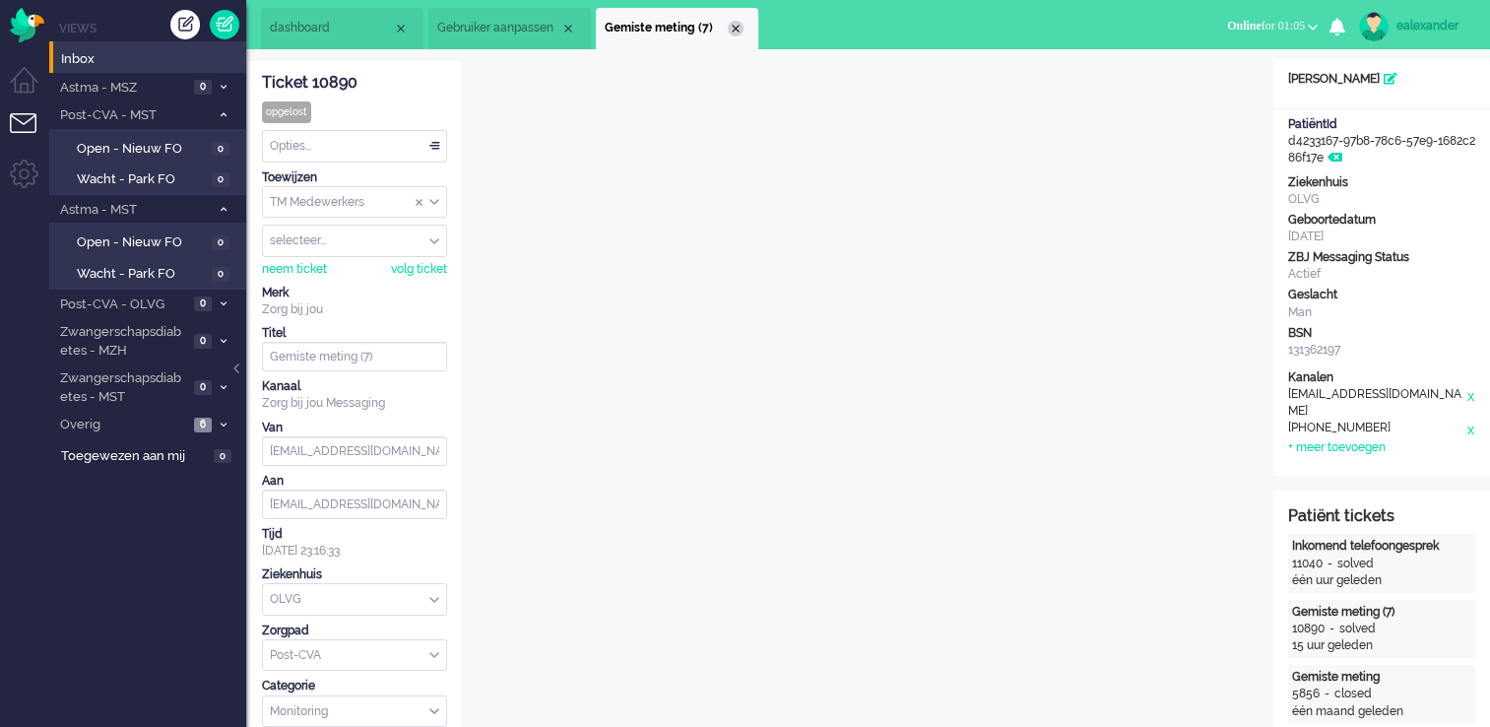
click at [737, 29] on div "Close tab" at bounding box center [736, 29] width 16 height 16
